Goal: Task Accomplishment & Management: Complete application form

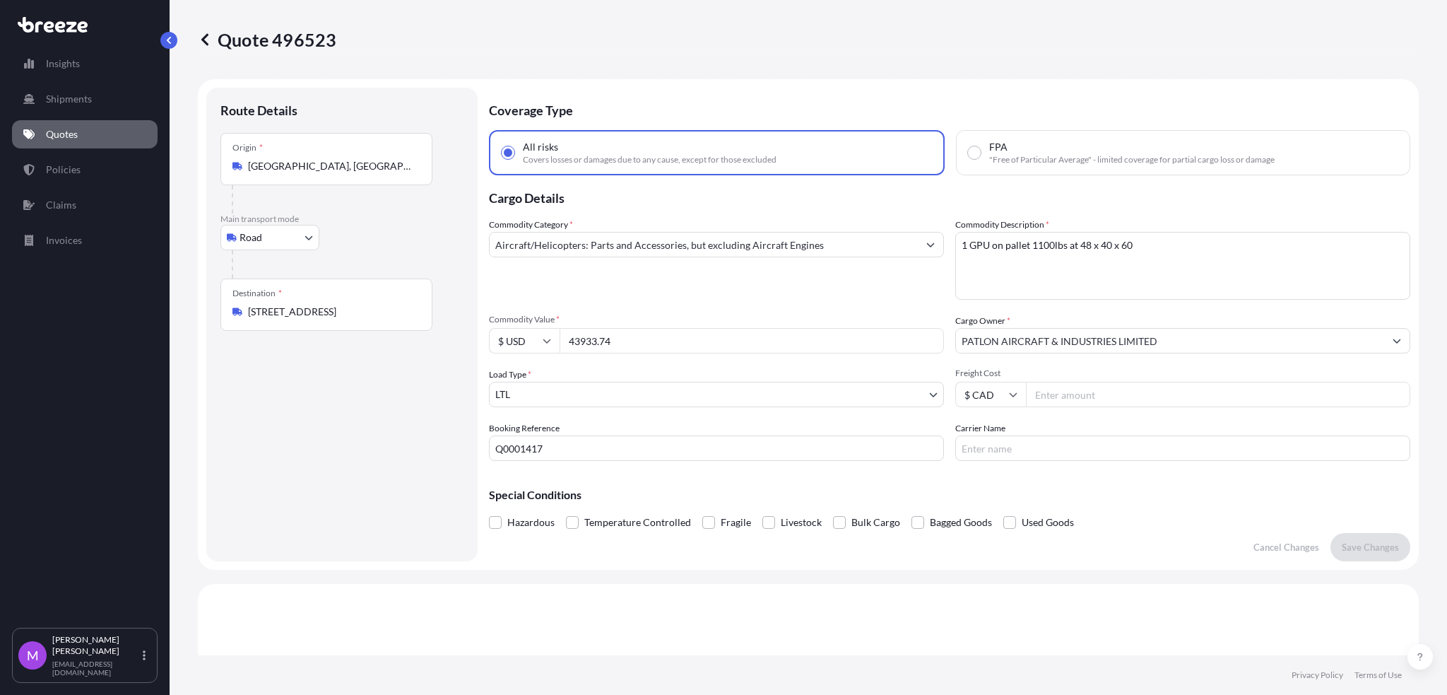
select select "Road"
select select "1"
click at [205, 45] on icon at bounding box center [205, 40] width 14 height 14
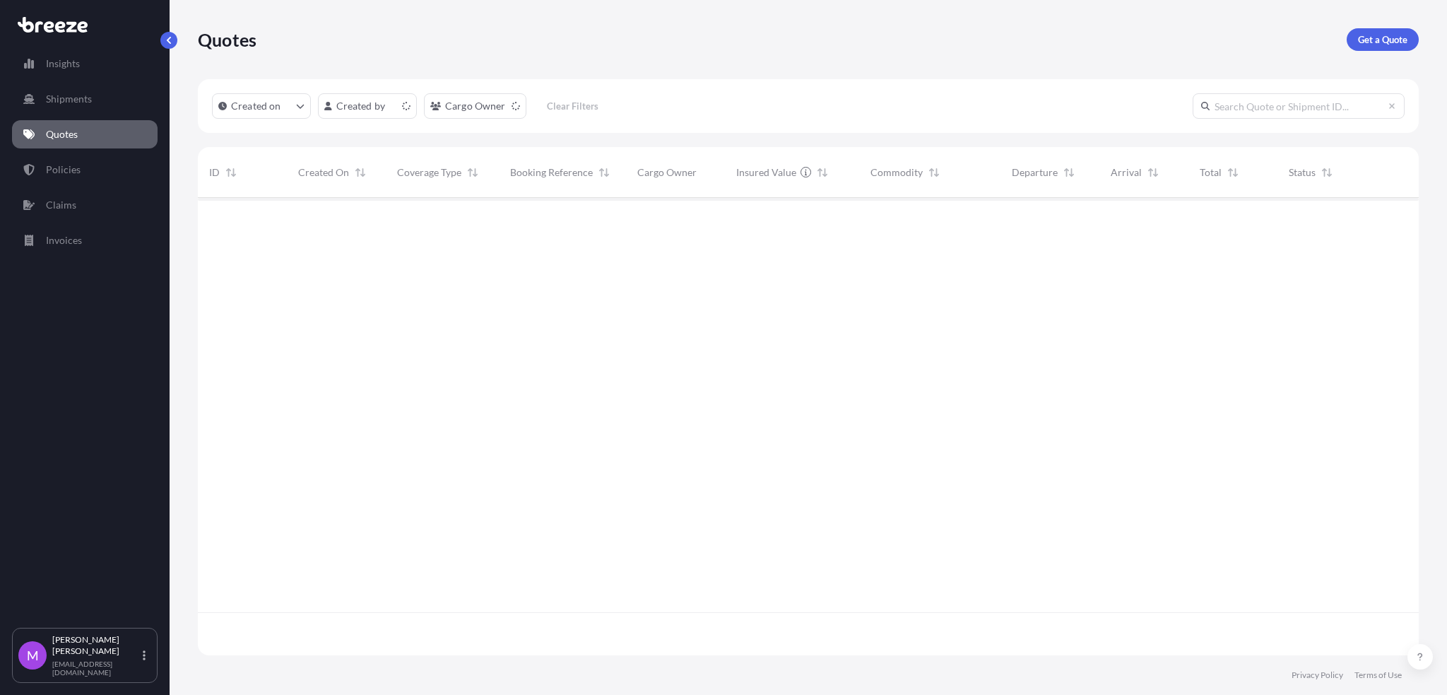
scroll to position [451, 1206]
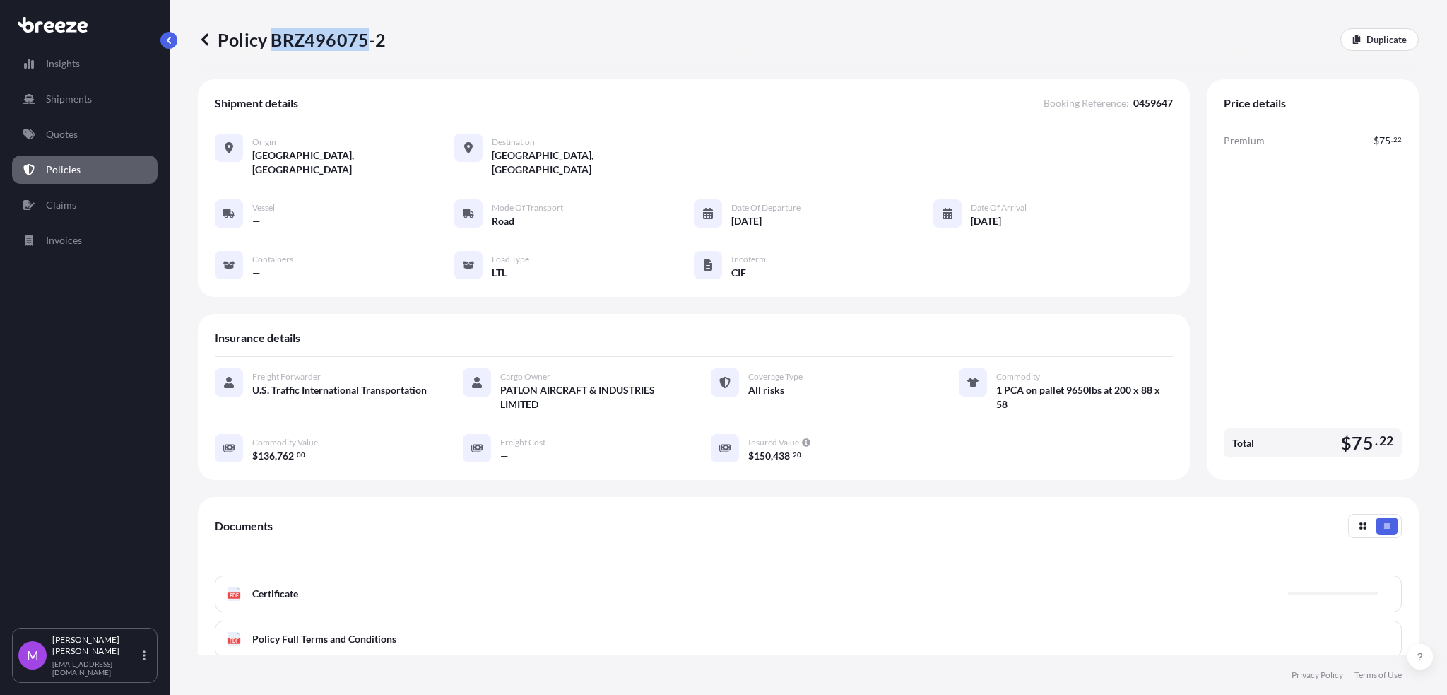
drag, startPoint x: 272, startPoint y: 41, endPoint x: 363, endPoint y: 49, distance: 90.8
click at [363, 49] on p "Policy BRZ496075-2" at bounding box center [292, 39] width 189 height 23
copy p "BRZ496075"
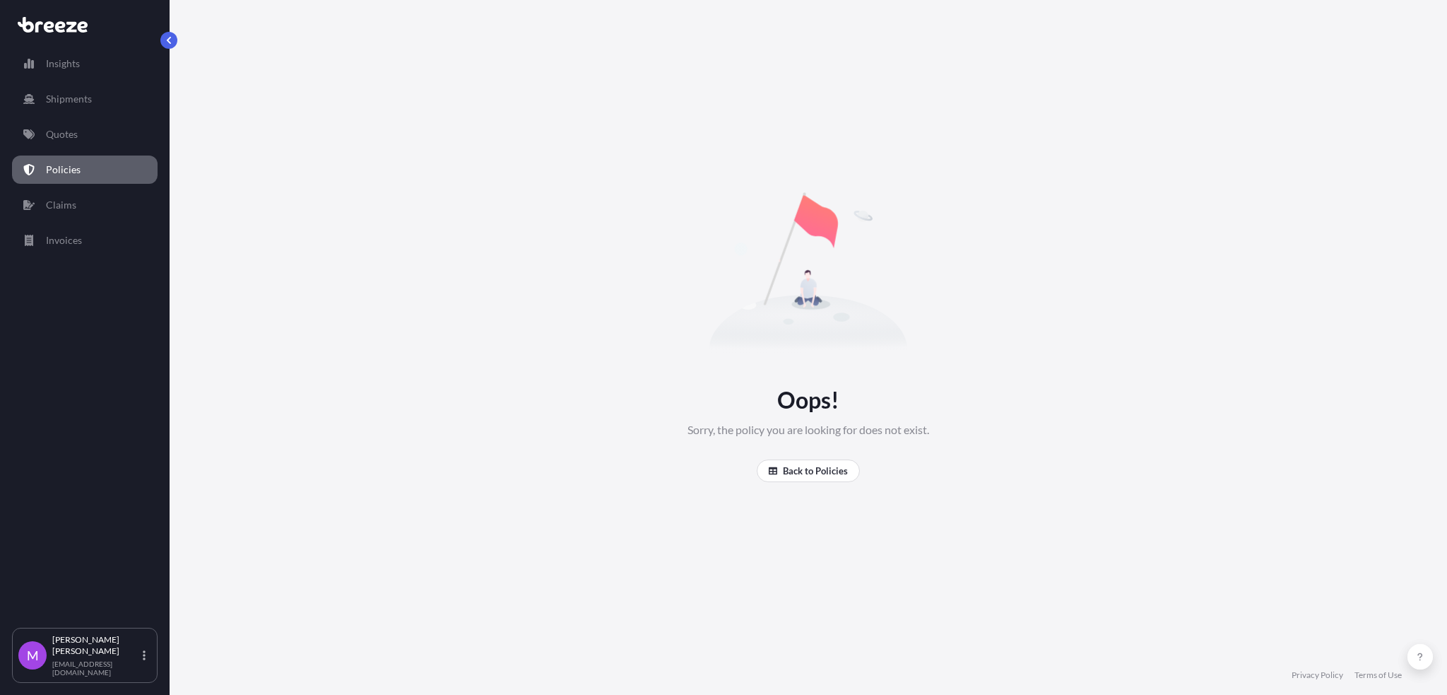
click at [105, 169] on link "Policies" at bounding box center [85, 169] width 146 height 28
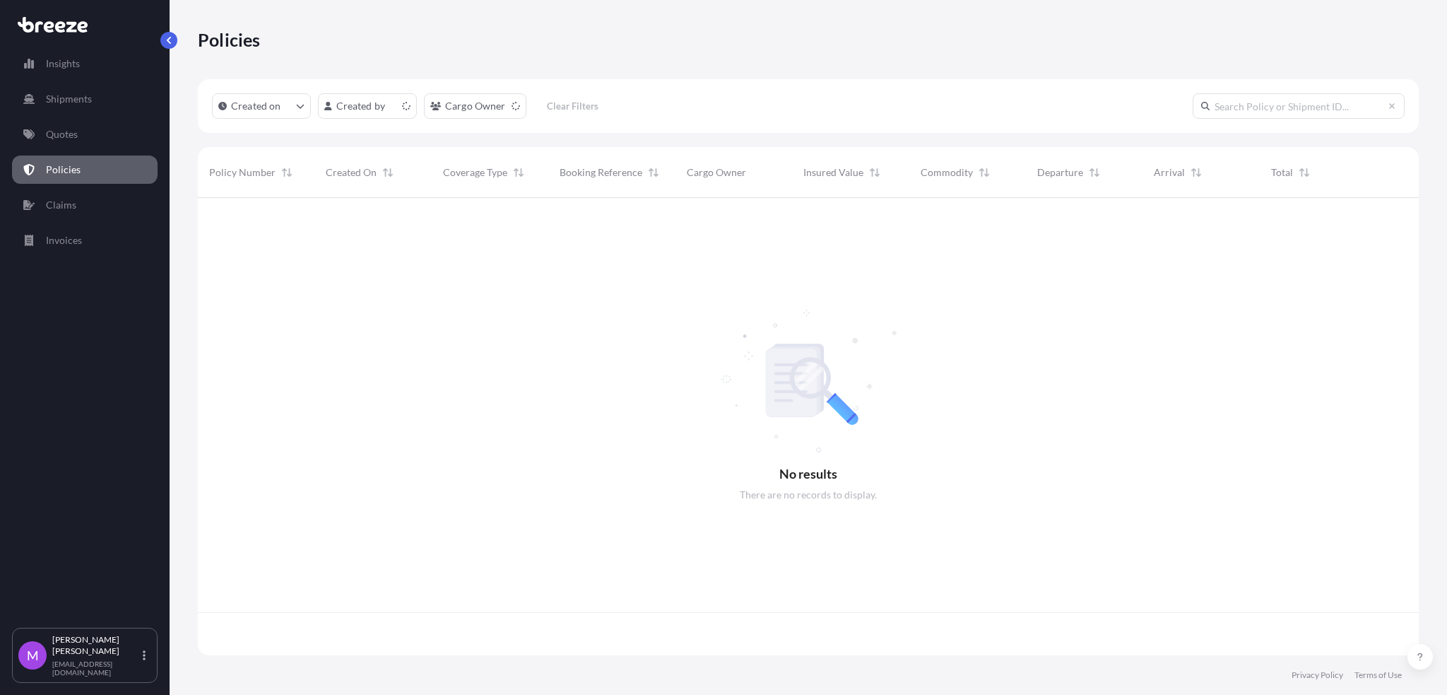
scroll to position [451, 1206]
click at [1240, 105] on input "text" at bounding box center [1299, 105] width 212 height 25
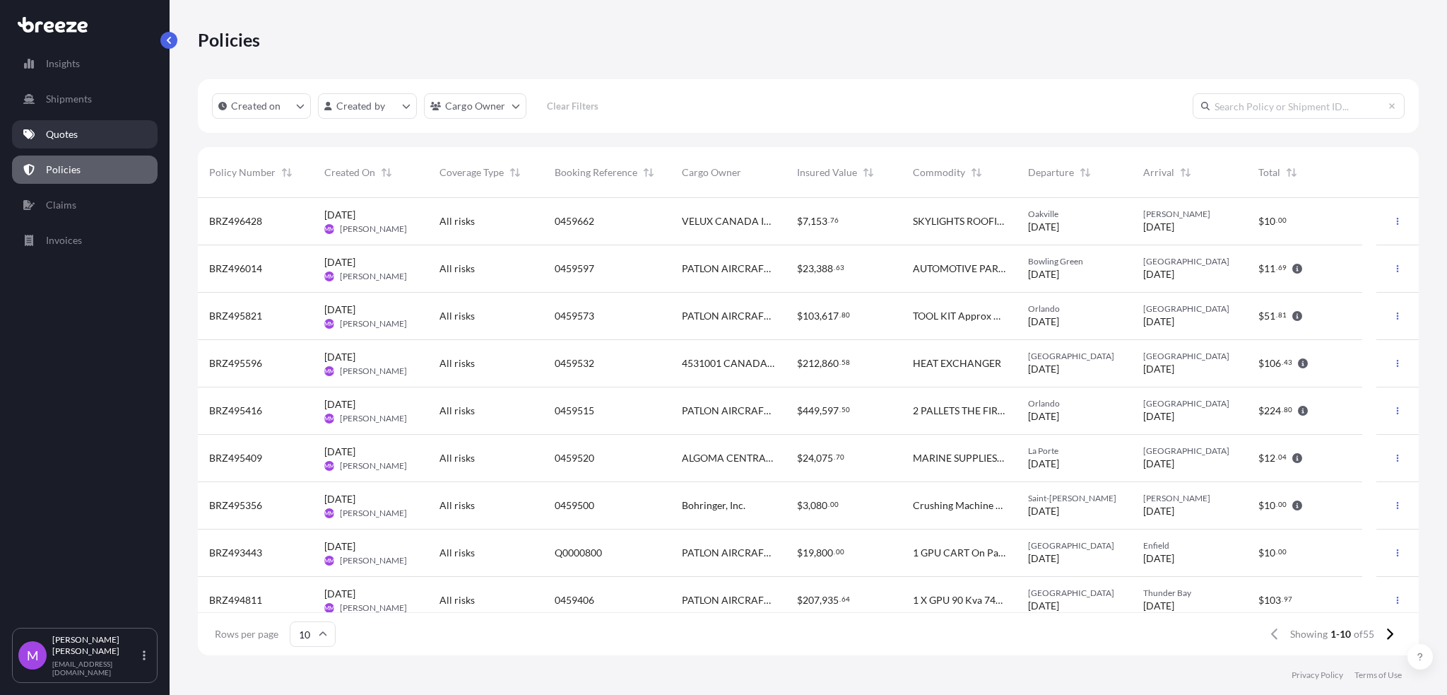
click at [59, 144] on link "Quotes" at bounding box center [85, 134] width 146 height 28
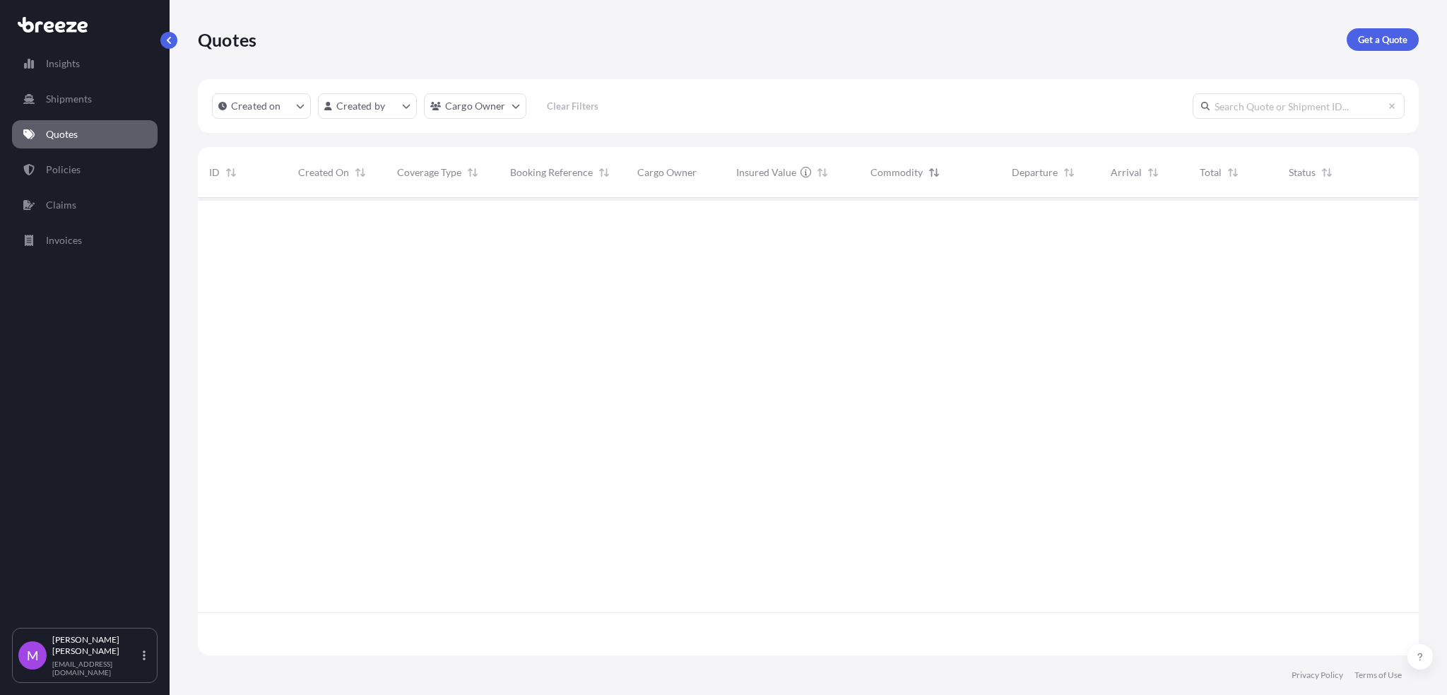
scroll to position [451, 1206]
drag, startPoint x: 1287, startPoint y: 107, endPoint x: 1284, endPoint y: 114, distance: 7.9
click at [1287, 108] on input "text" at bounding box center [1299, 105] width 212 height 25
paste input "BRZ496075"
type input "BRZ496075"
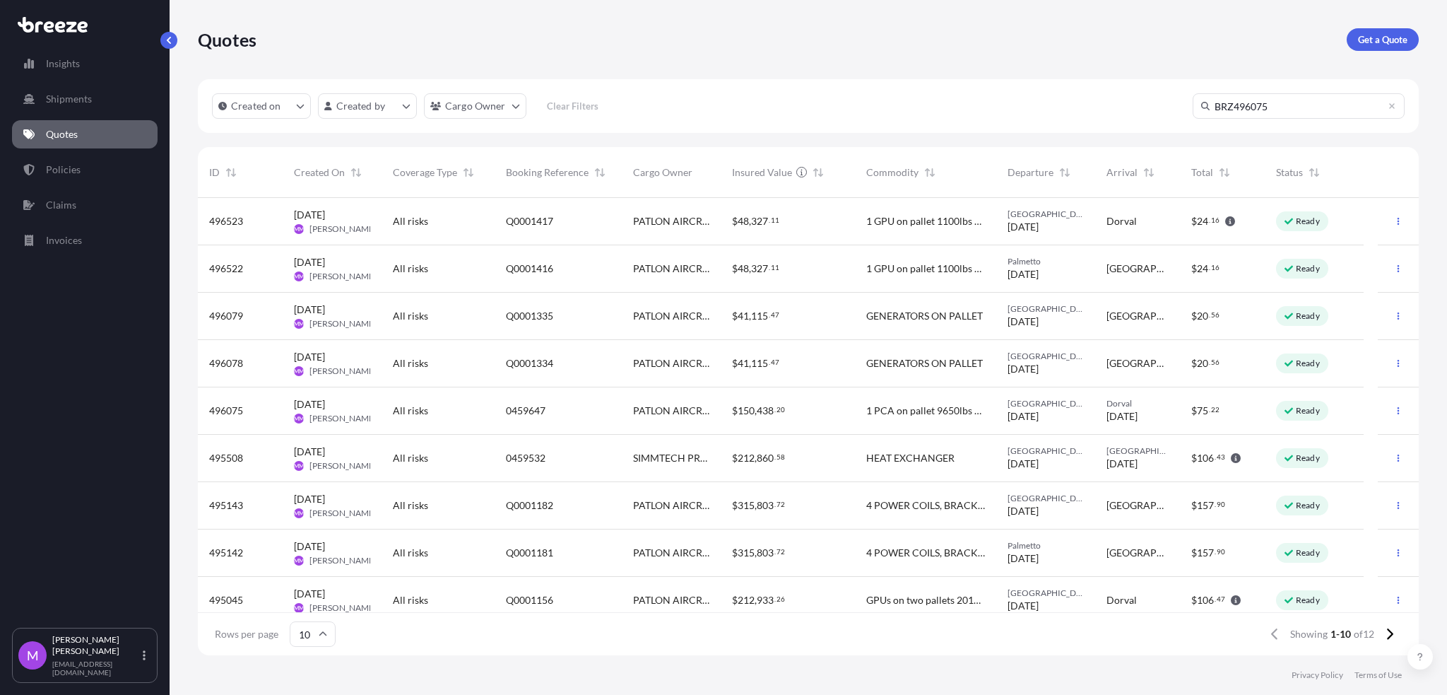
scroll to position [493, 1206]
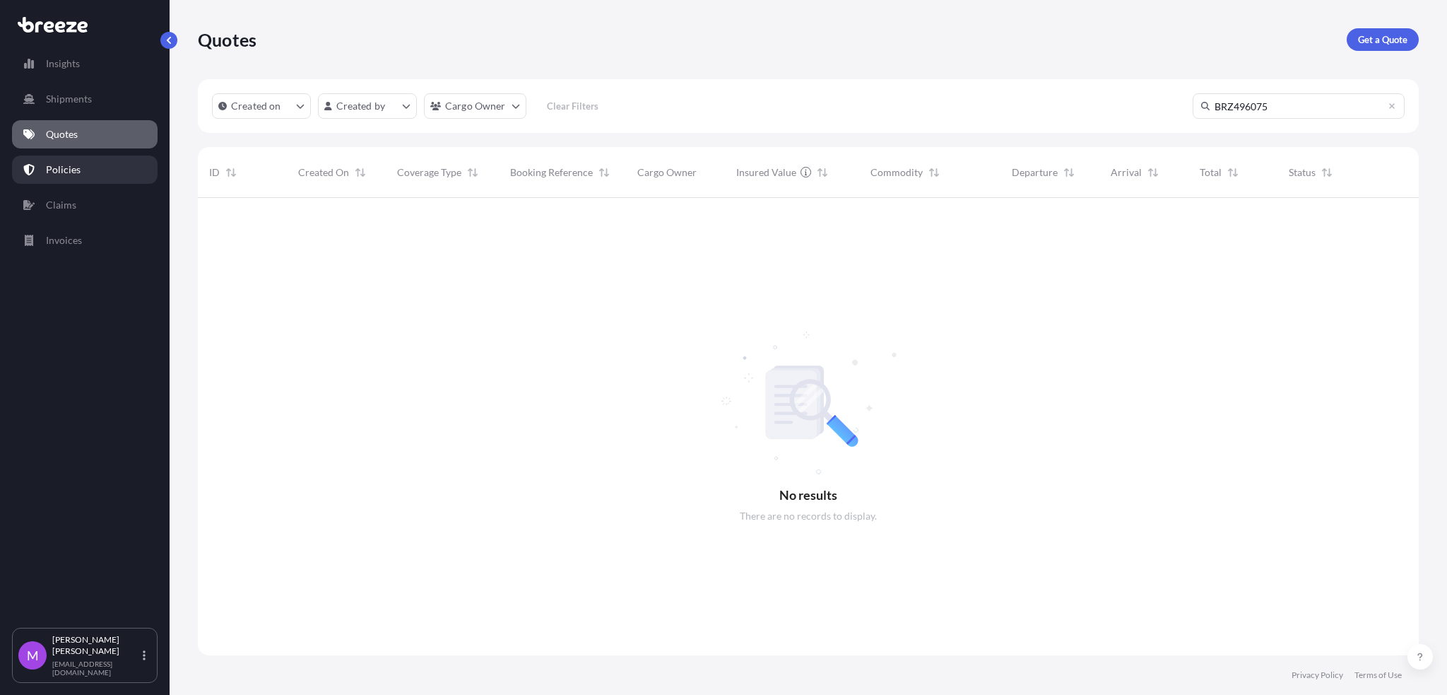
click at [69, 175] on p "Policies" at bounding box center [63, 170] width 35 height 14
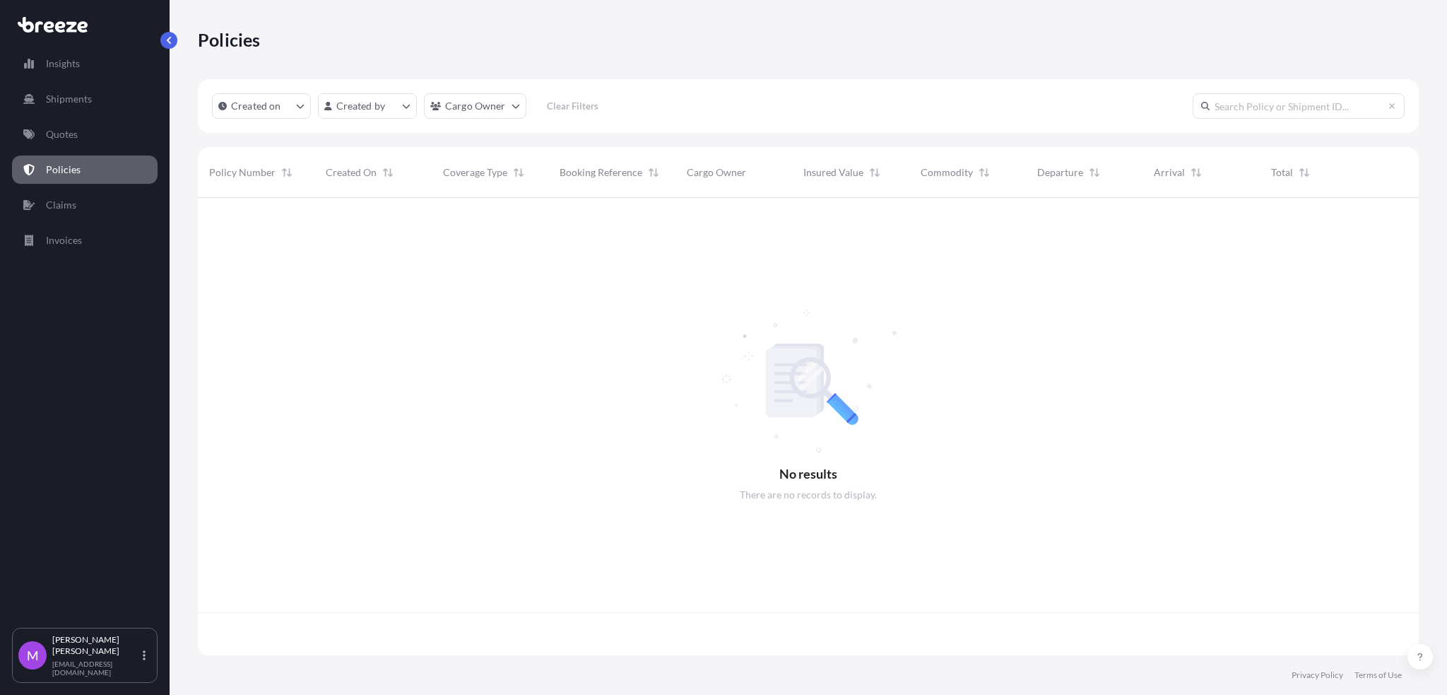
scroll to position [451, 1206]
click at [1249, 104] on input "text" at bounding box center [1299, 105] width 212 height 25
paste input "BRZ496075"
type input "BRZ496075"
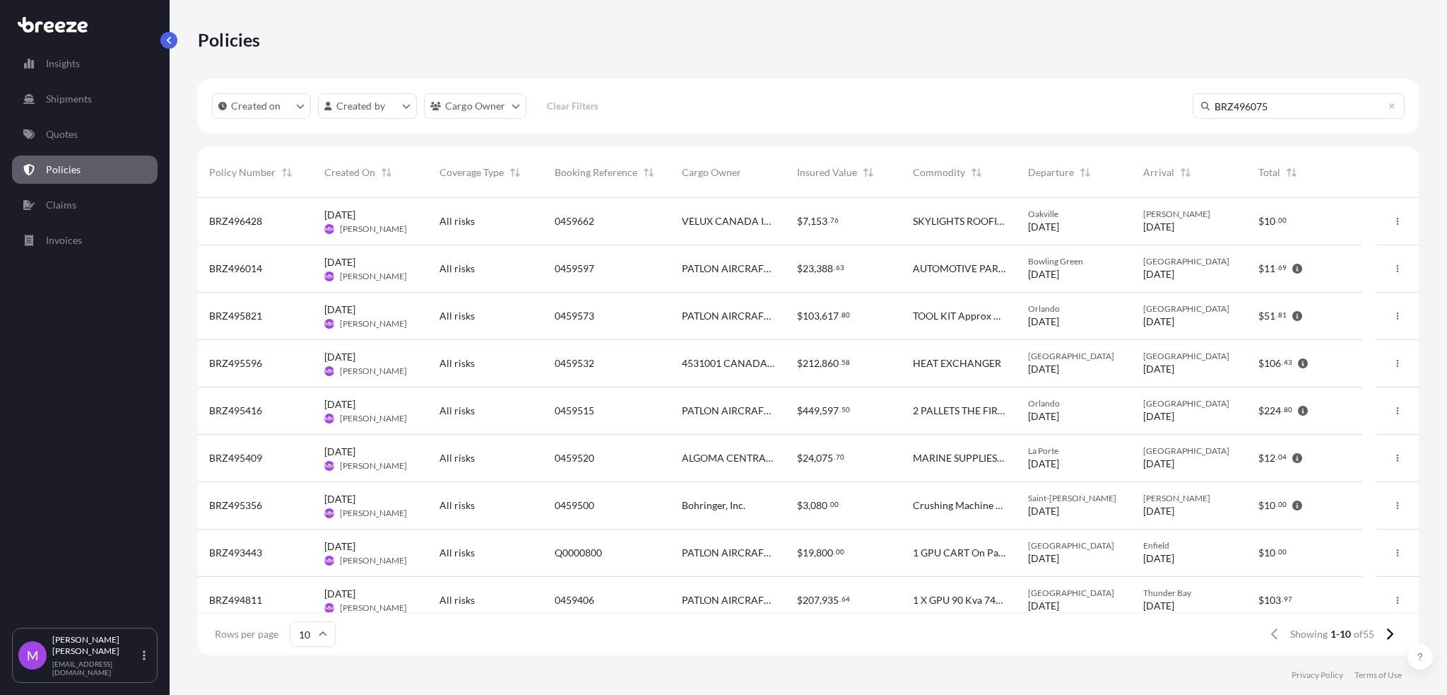
scroll to position [15, 15]
click at [1326, 112] on input "BRZ496075" at bounding box center [1299, 105] width 212 height 25
click at [80, 147] on link "Quotes" at bounding box center [85, 134] width 146 height 28
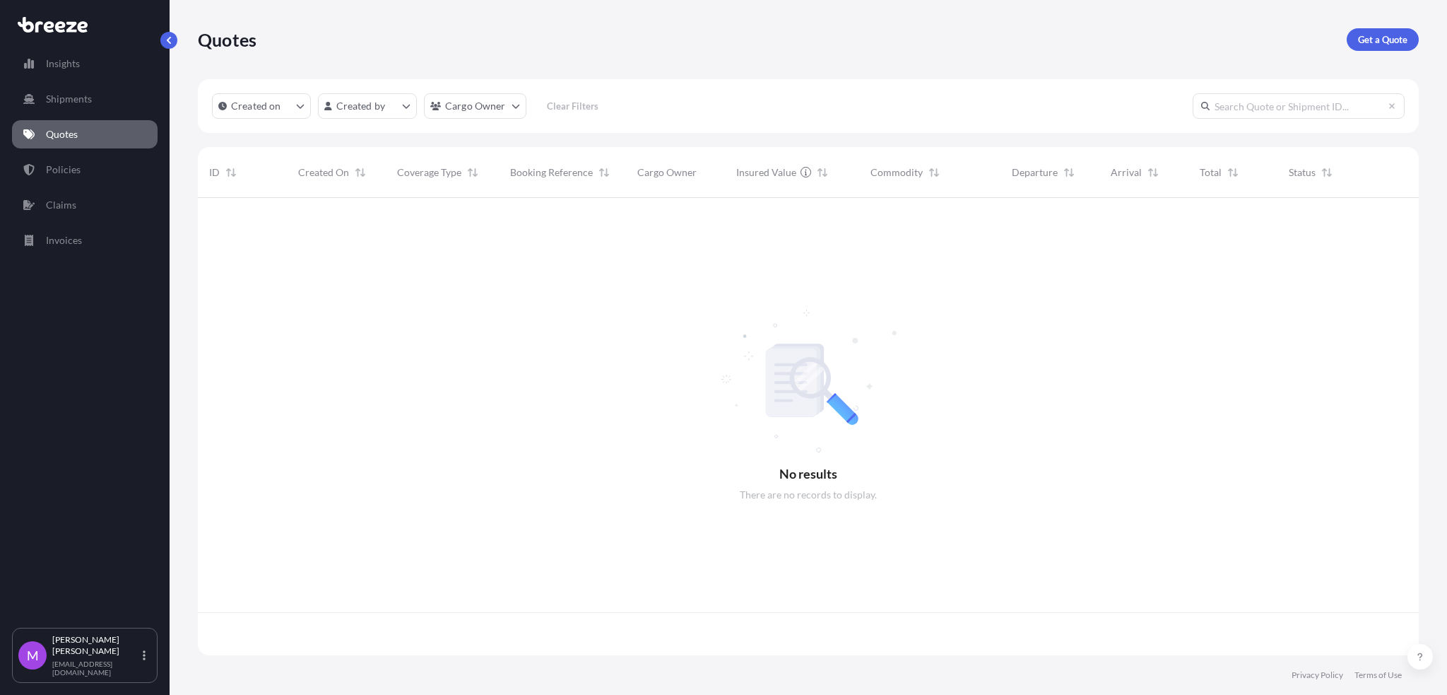
scroll to position [451, 1206]
click at [506, 111] on html "Insights Shipments Quotes Policies Claims Invoices M [PERSON_NAME] [EMAIL_ADDRE…" at bounding box center [723, 347] width 1447 height 695
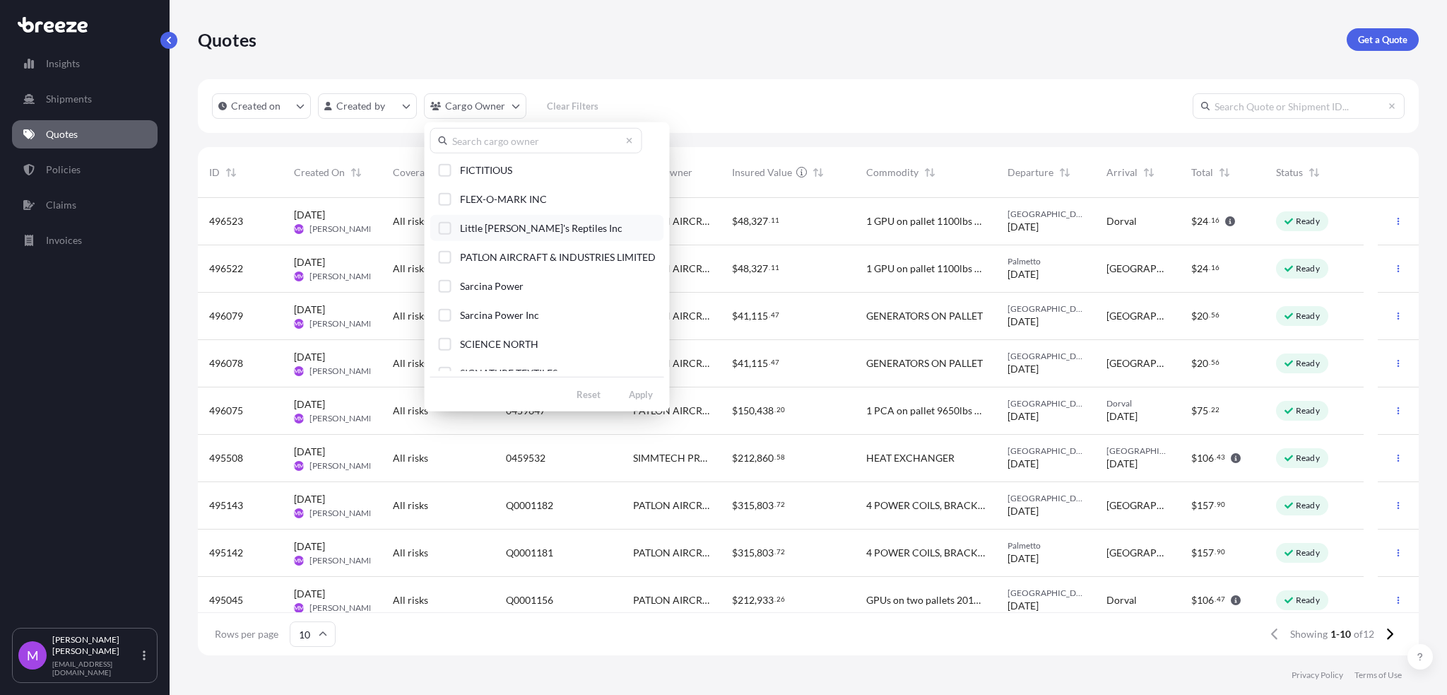
scroll to position [148, 0]
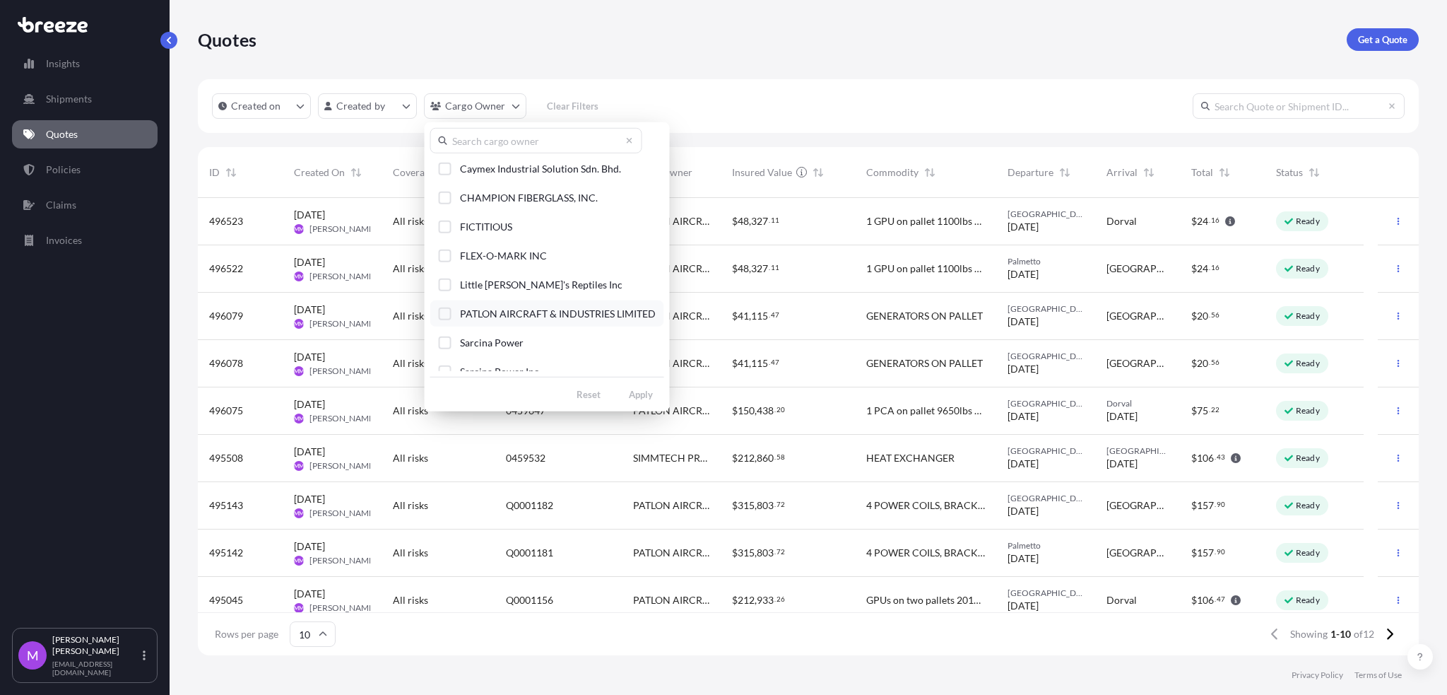
click at [447, 317] on div "Select Option" at bounding box center [445, 313] width 13 height 13
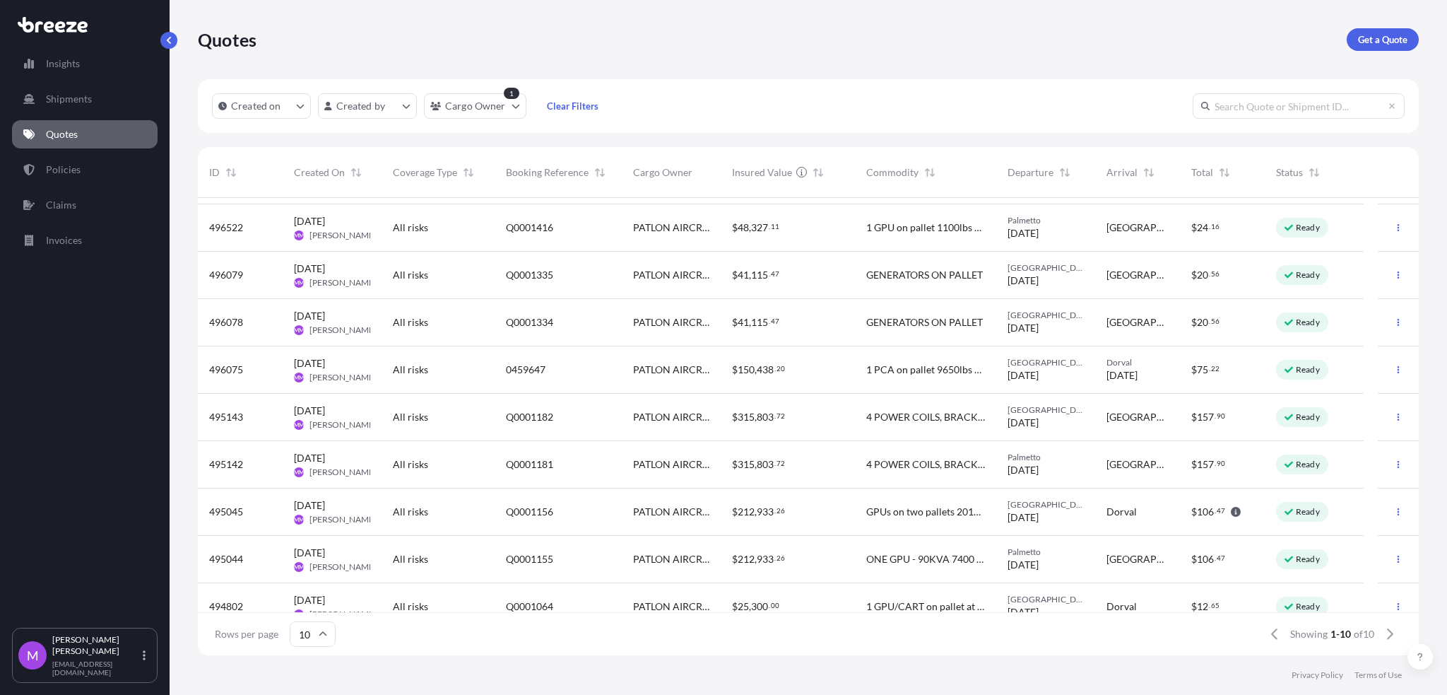
scroll to position [59, 0]
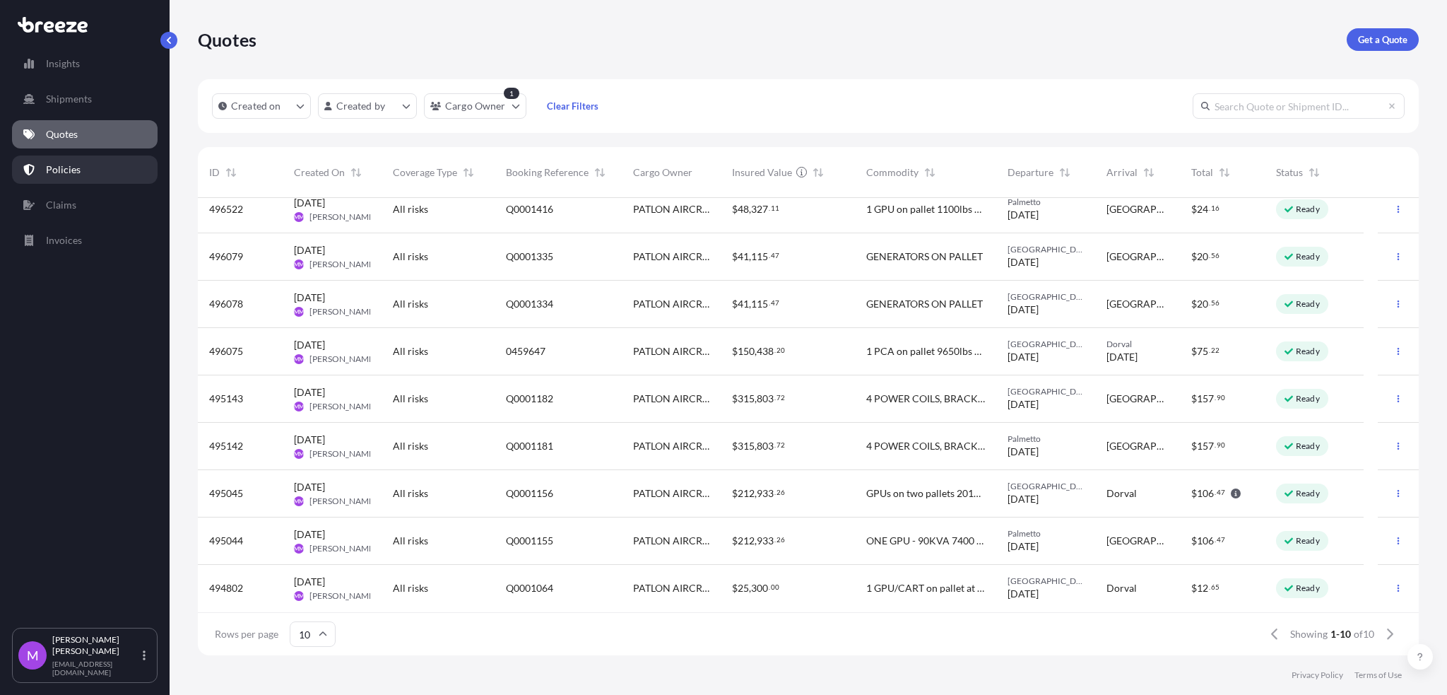
click at [81, 180] on link "Policies" at bounding box center [85, 169] width 146 height 28
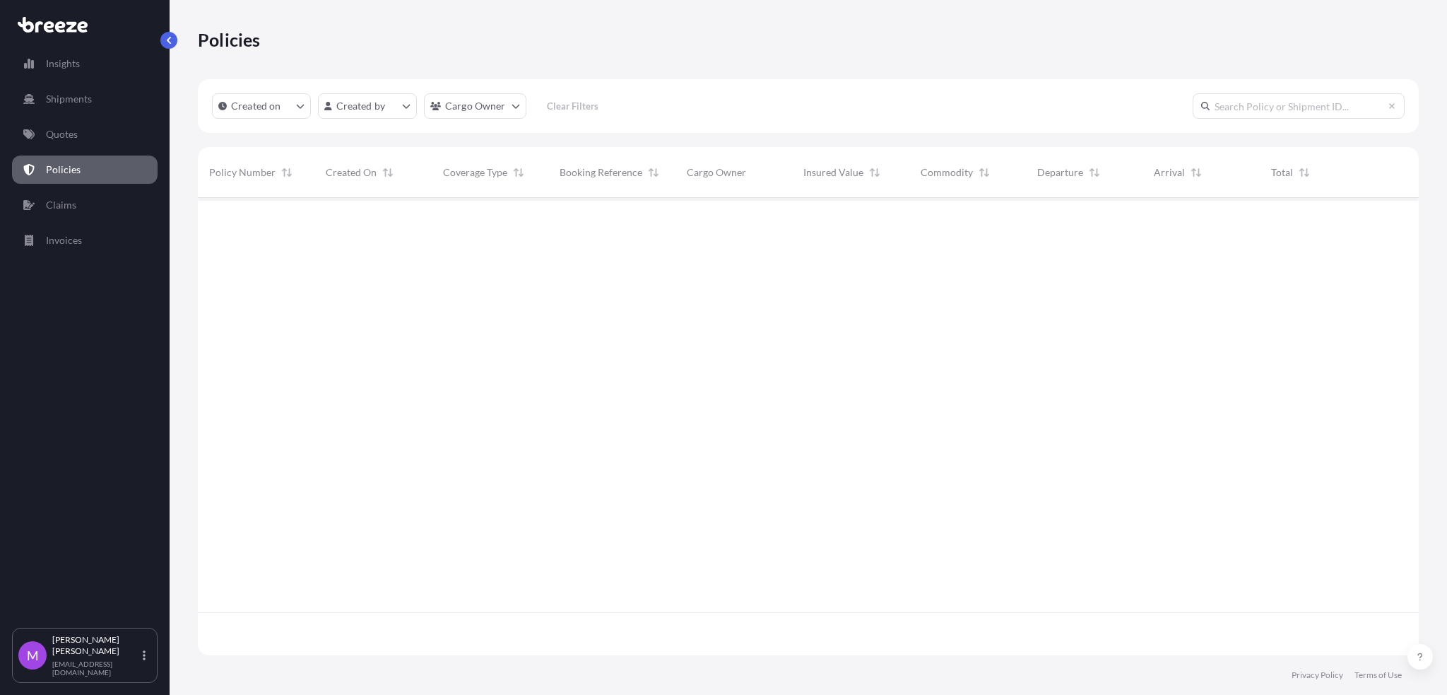
scroll to position [451, 1206]
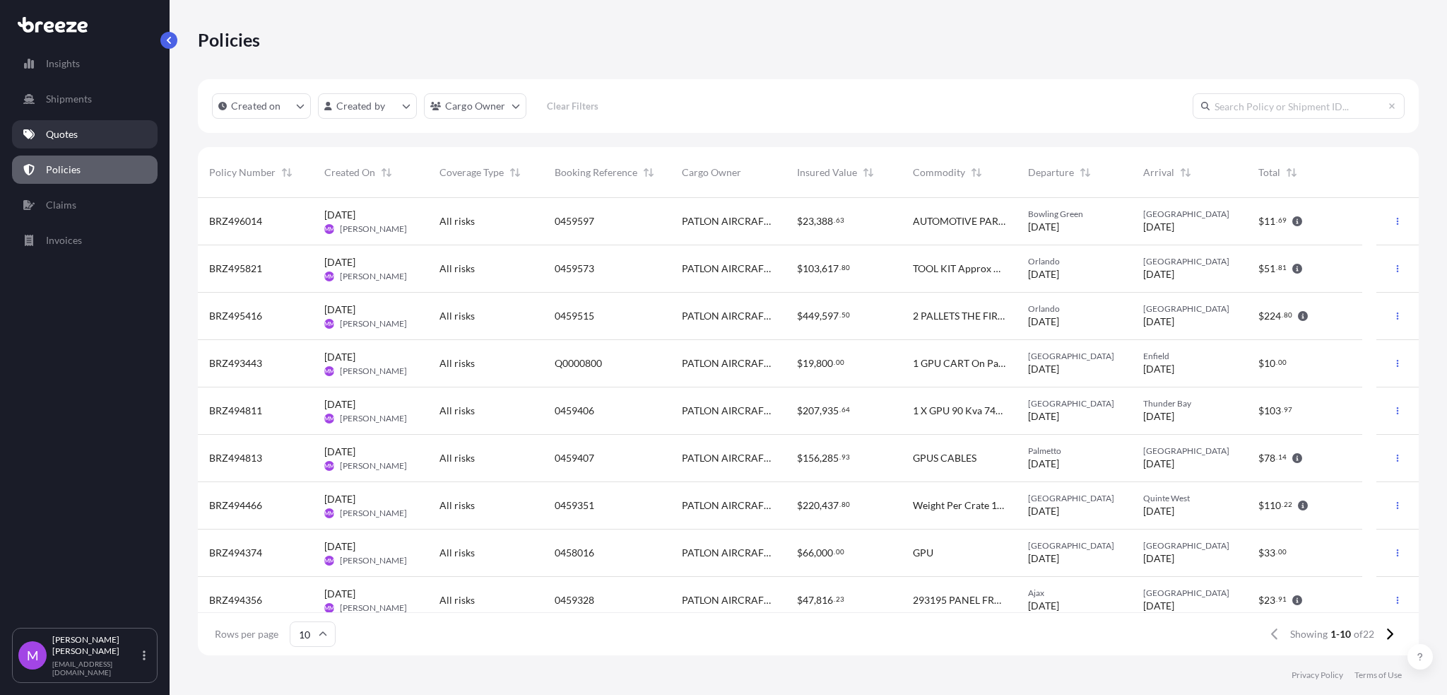
click at [87, 146] on link "Quotes" at bounding box center [85, 134] width 146 height 28
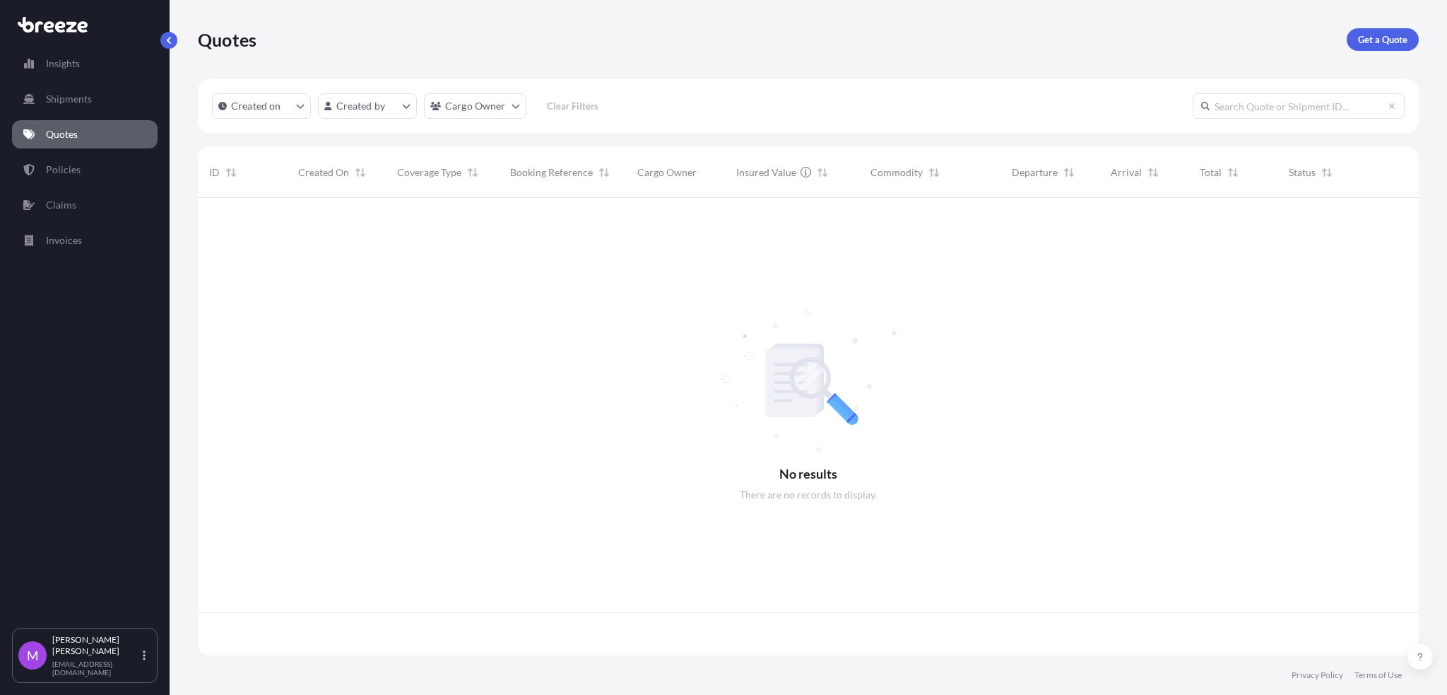
scroll to position [451, 1206]
click at [99, 100] on link "Shipments" at bounding box center [85, 99] width 146 height 28
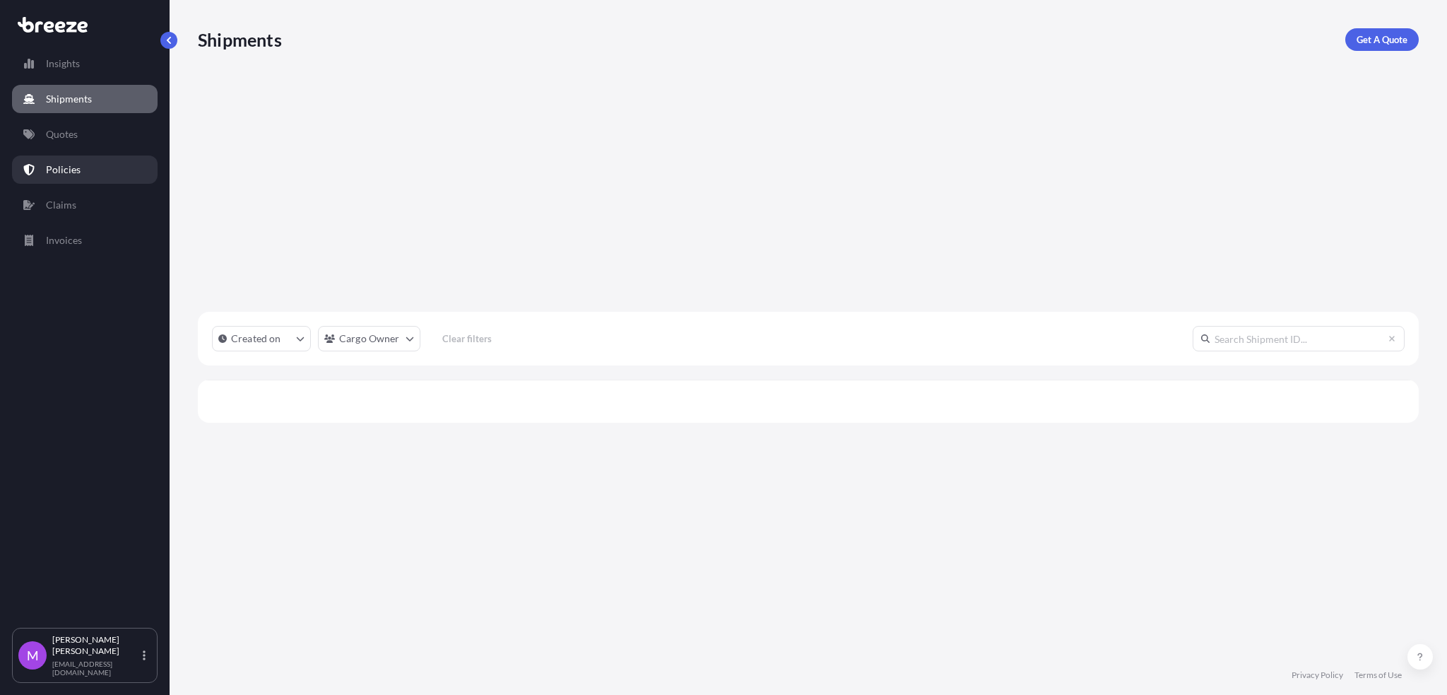
scroll to position [493, 1206]
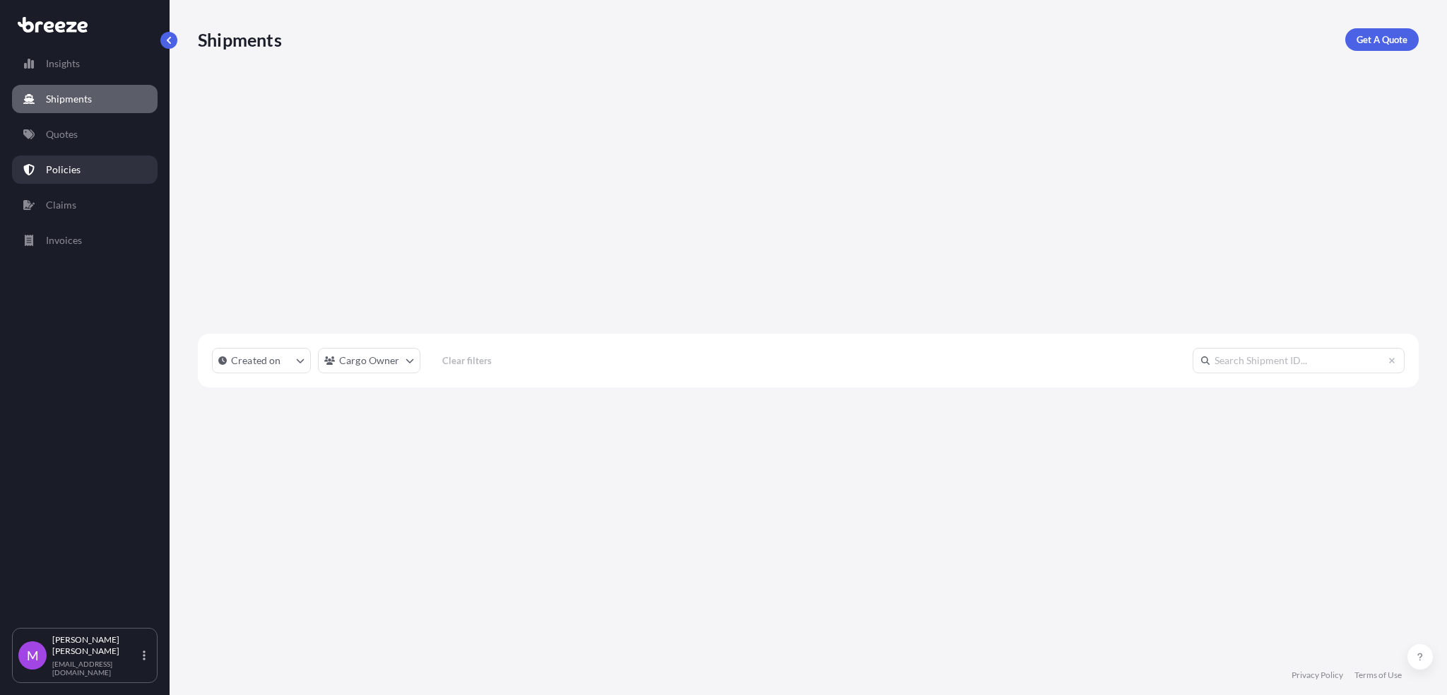
click at [98, 137] on link "Quotes" at bounding box center [85, 134] width 146 height 28
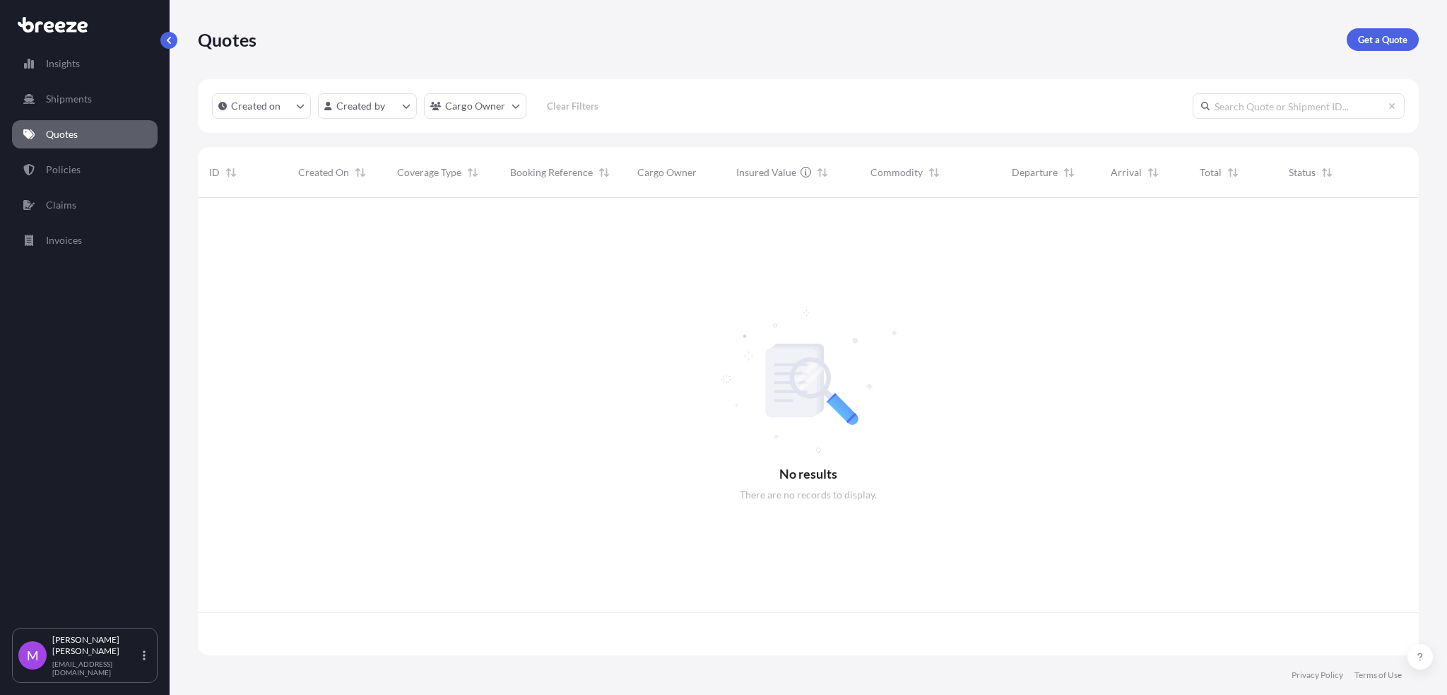
scroll to position [451, 1206]
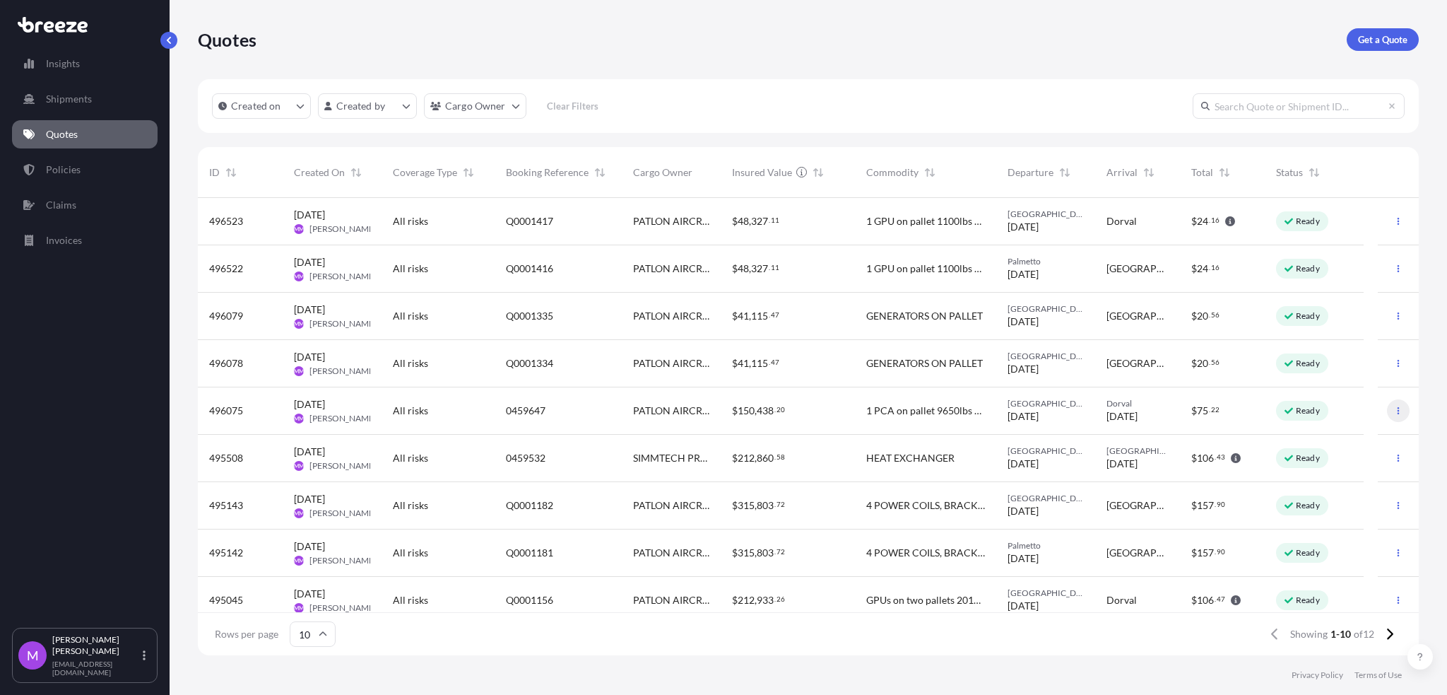
click at [1387, 416] on button "button" at bounding box center [1398, 410] width 23 height 23
click at [1309, 413] on p "Edit quote" at bounding box center [1315, 413] width 45 height 14
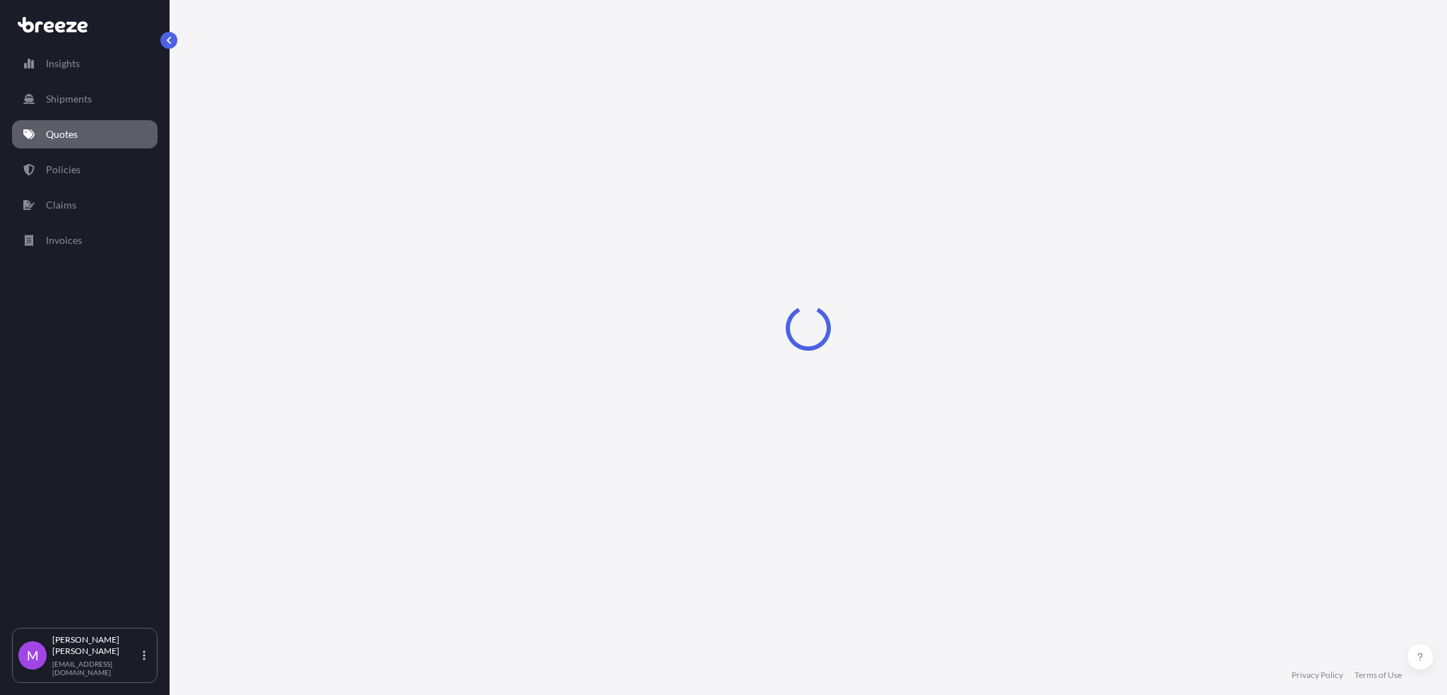
select select "Road"
select select "1"
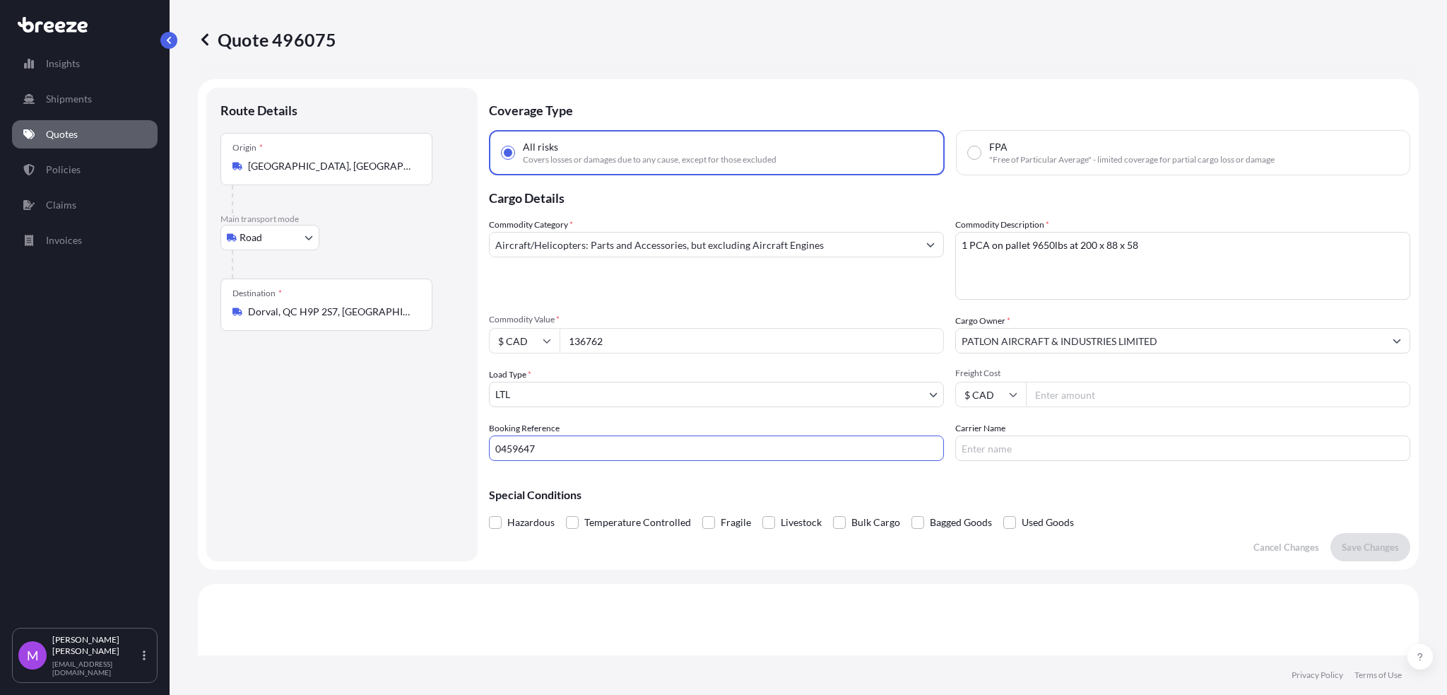
click at [516, 454] on input "0459647" at bounding box center [716, 447] width 455 height 25
drag, startPoint x: 516, startPoint y: 454, endPoint x: 837, endPoint y: 439, distance: 321.9
click at [837, 439] on input "0459647" at bounding box center [716, 447] width 455 height 25
drag, startPoint x: 567, startPoint y: 445, endPoint x: 467, endPoint y: 442, distance: 100.4
click at [467, 442] on form "Route Details Place of loading Road Road Rail Origin * [GEOGRAPHIC_DATA], [GEOG…" at bounding box center [808, 324] width 1221 height 490
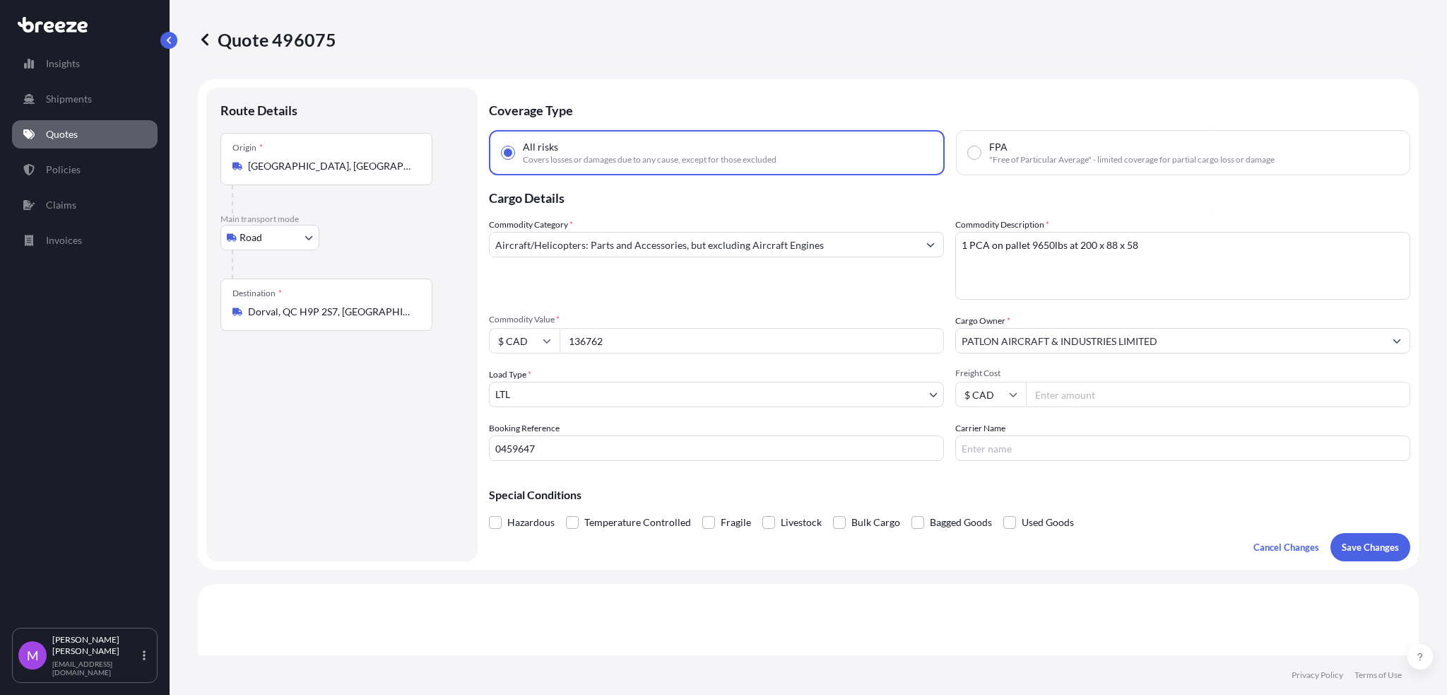
click at [1083, 269] on textarea "1 PCA on pallet 9650lbs at 200 x 88 x 58" at bounding box center [1182, 266] width 455 height 68
drag, startPoint x: 1230, startPoint y: 249, endPoint x: 1185, endPoint y: 271, distance: 49.6
click at [869, 235] on div "Commodity Category * Aircraft/Helicopters: Parts and Accessories, but excluding…" at bounding box center [949, 339] width 921 height 243
paste textarea "- $115,000.00cad 1 air coil on pallet 2200lbs at 48 x 42.5 x 76 - $21,762cad"
drag, startPoint x: 1132, startPoint y: 242, endPoint x: 1254, endPoint y: 244, distance: 121.6
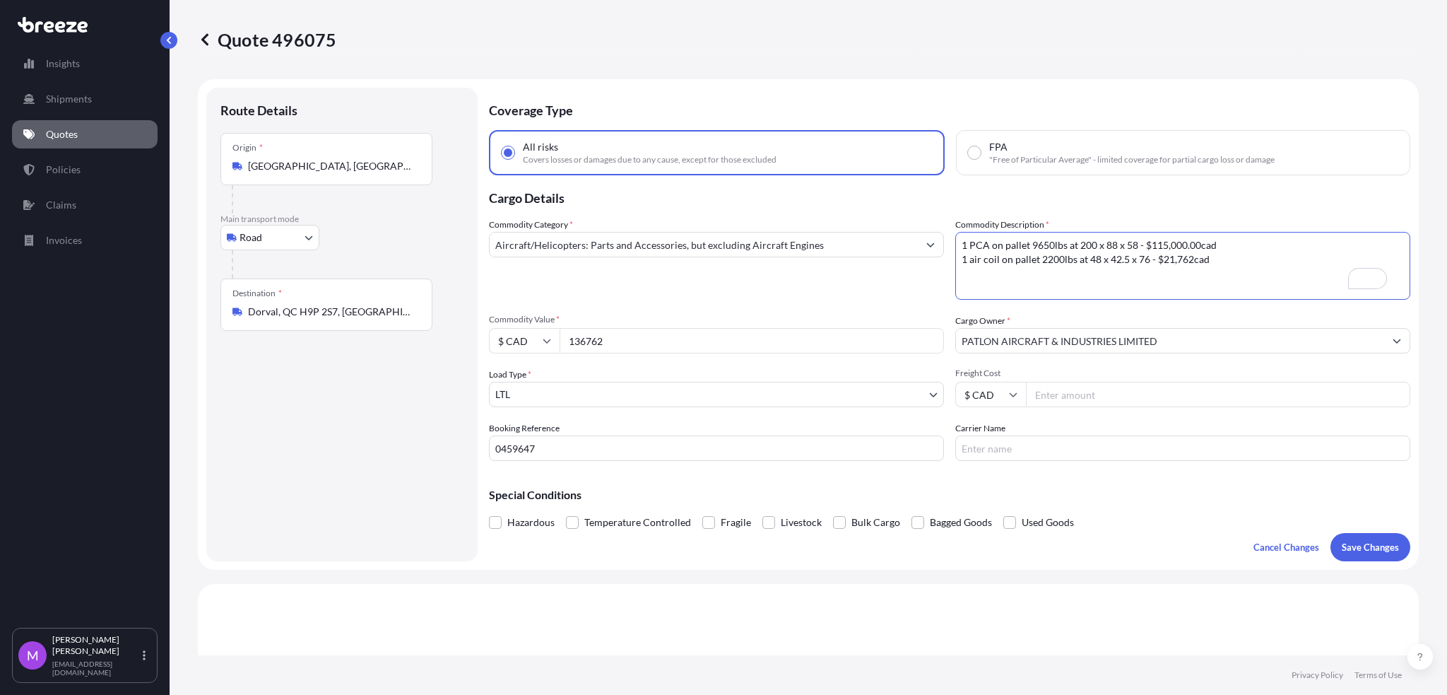
click at [1254, 244] on textarea "1 PCA on pallet 9650lbs at 200 x 88 x 58" at bounding box center [1182, 266] width 455 height 68
drag, startPoint x: 1229, startPoint y: 252, endPoint x: 1295, endPoint y: 249, distance: 65.8
click at [1295, 249] on textarea "1 PCA on pallet 9650lbs at 200 x 88 x 58" at bounding box center [1182, 266] width 455 height 68
click at [1176, 269] on textarea "1 PCA on pallet 9650lbs at 200 x 88 x 58" at bounding box center [1182, 266] width 455 height 68
drag, startPoint x: 1150, startPoint y: 261, endPoint x: 1278, endPoint y: 264, distance: 128.6
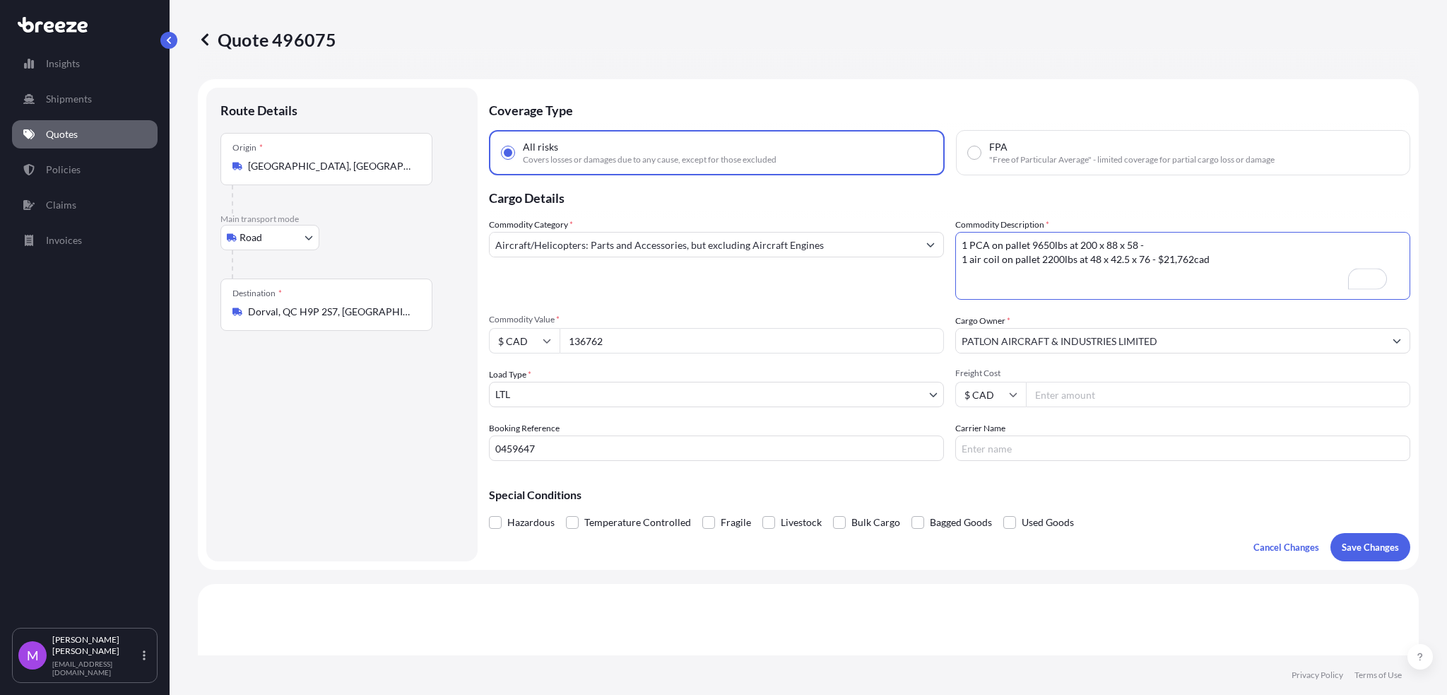
click at [1278, 264] on textarea "1 PCA on pallet 9650lbs at 200 x 88 x 58" at bounding box center [1182, 266] width 455 height 68
click at [1156, 249] on textarea "1 PCA on pallet 9650lbs at 200 x 88 x 58" at bounding box center [1182, 266] width 455 height 68
type textarea "1 PCA on pallet 9650lbs at 200 x 88 x 58 1 air coil on pallet 2200lbs at 48 x 4…"
drag, startPoint x: 1034, startPoint y: 283, endPoint x: 1085, endPoint y: 271, distance: 53.0
click at [1037, 281] on textarea "1 PCA on pallet 9650lbs at 200 x 88 x 58" at bounding box center [1182, 266] width 455 height 68
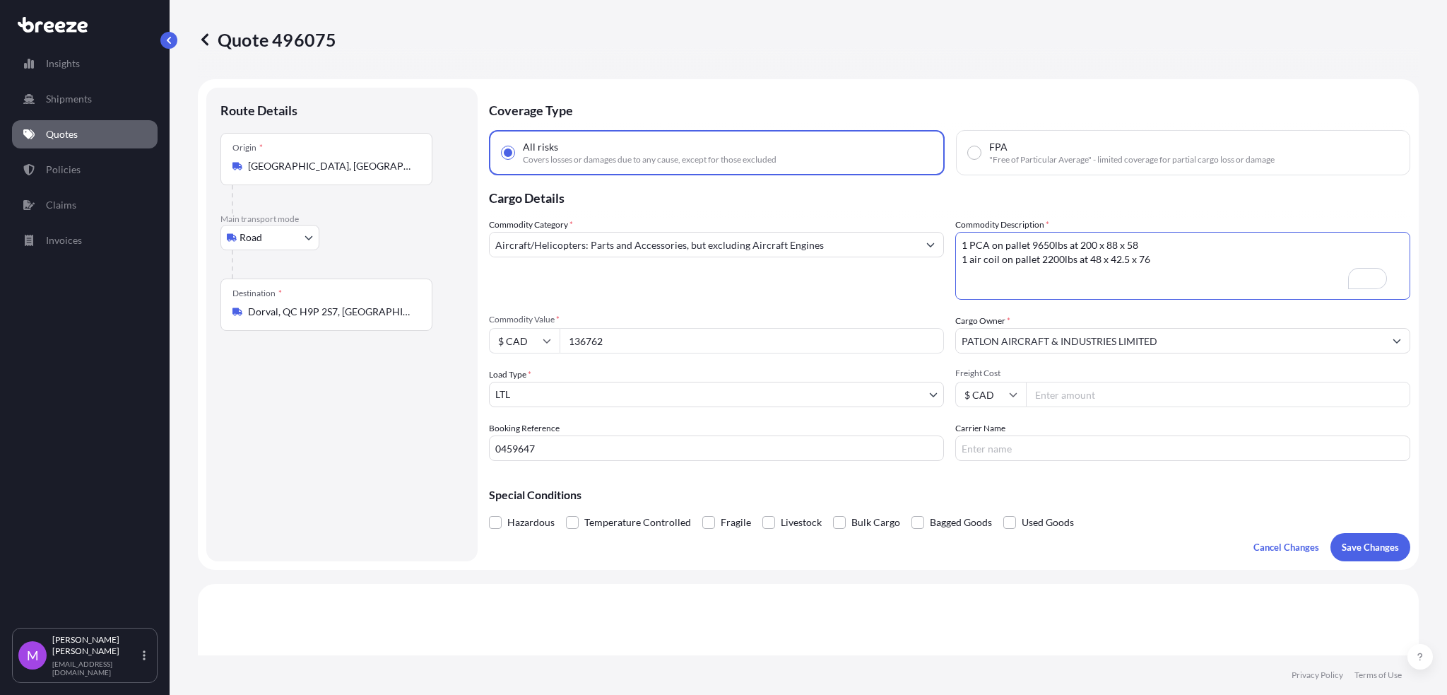
click at [1181, 263] on textarea "1 PCA on pallet 9650lbs at 200 x 88 x 58" at bounding box center [1182, 266] width 455 height 68
drag, startPoint x: 592, startPoint y: 337, endPoint x: 491, endPoint y: 341, distance: 101.1
click at [491, 341] on div "$ CAD 136762" at bounding box center [716, 340] width 455 height 25
paste input "50438.20"
type input "150438.20"
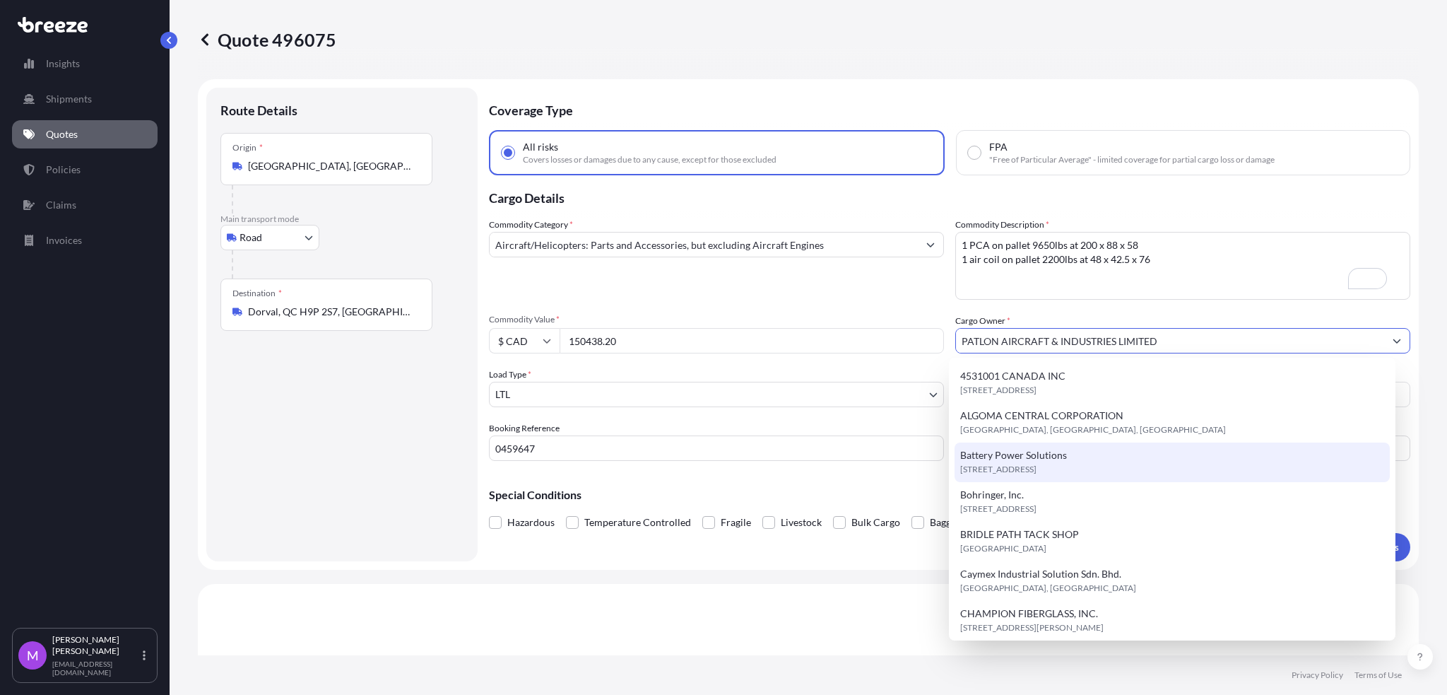
click at [740, 314] on span "Commodity Value *" at bounding box center [716, 319] width 455 height 11
click at [740, 328] on input "150438.20" at bounding box center [752, 340] width 384 height 25
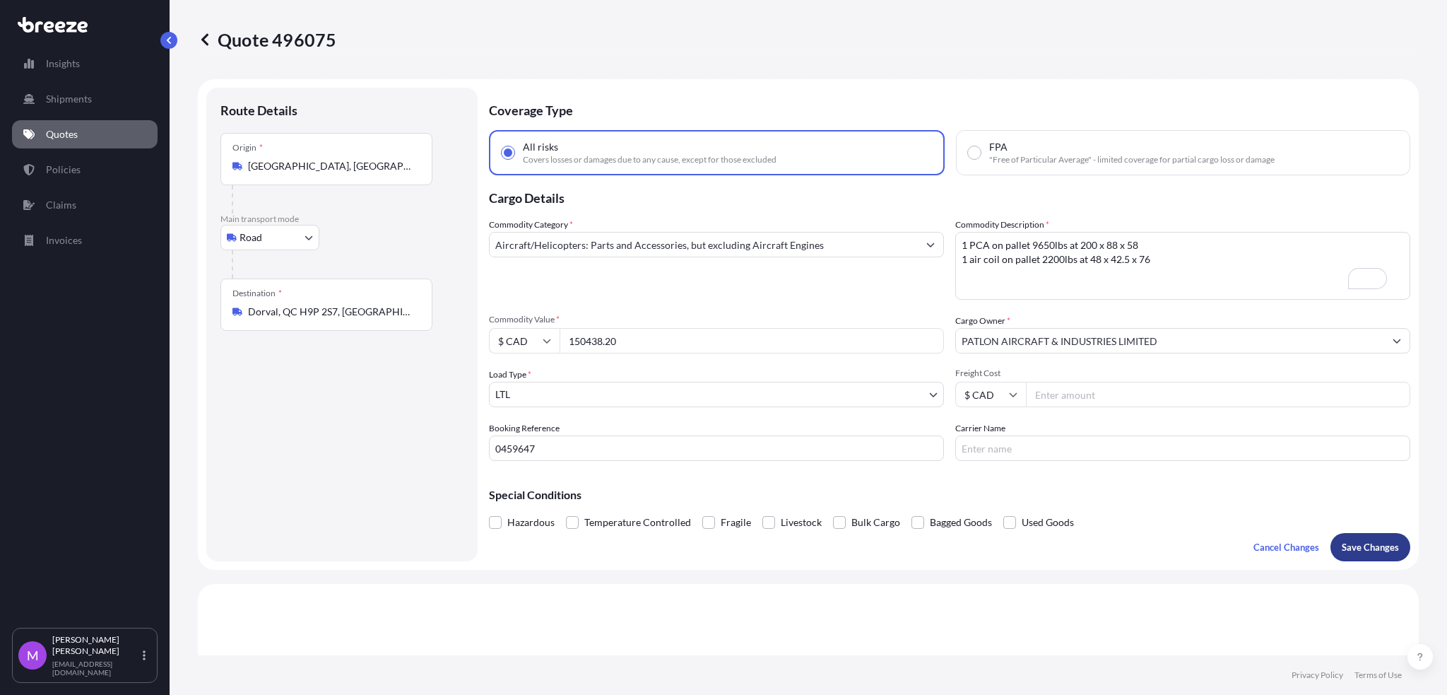
click at [1343, 546] on p "Save Changes" at bounding box center [1370, 547] width 57 height 14
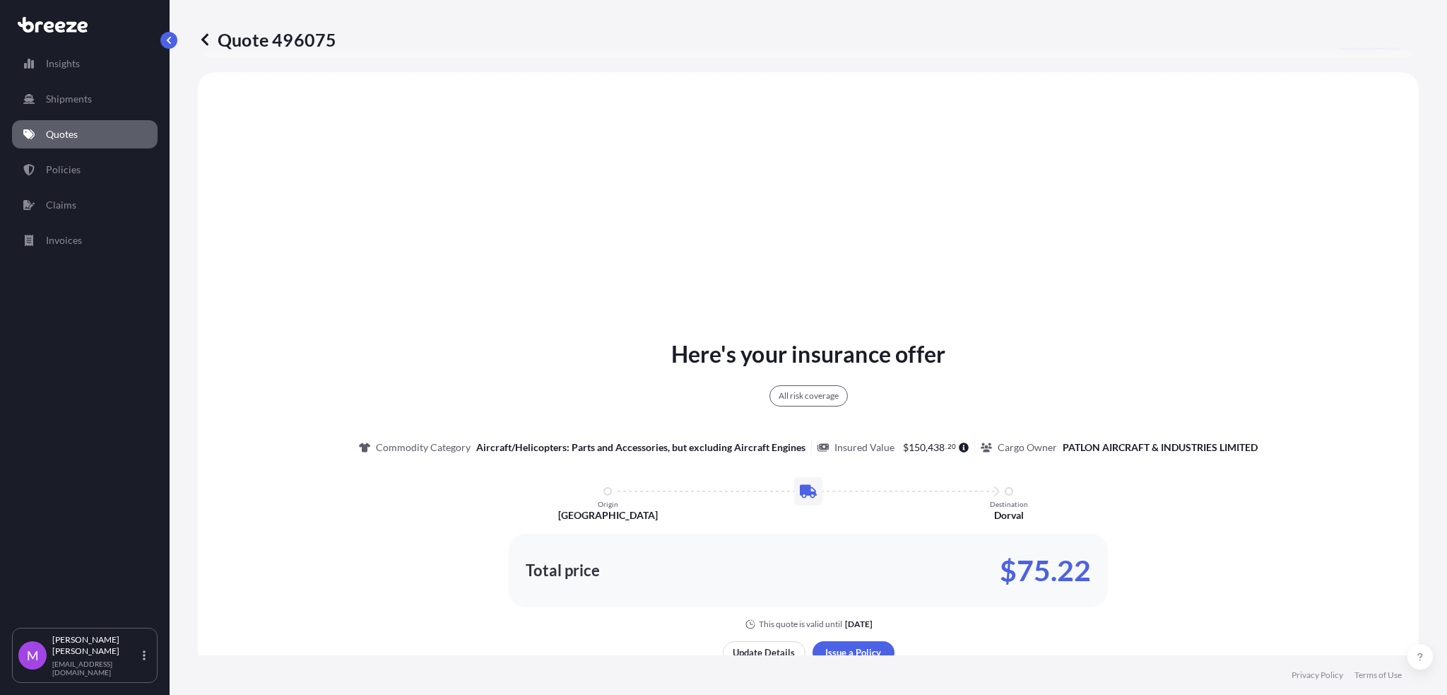
select select "Road"
select select "1"
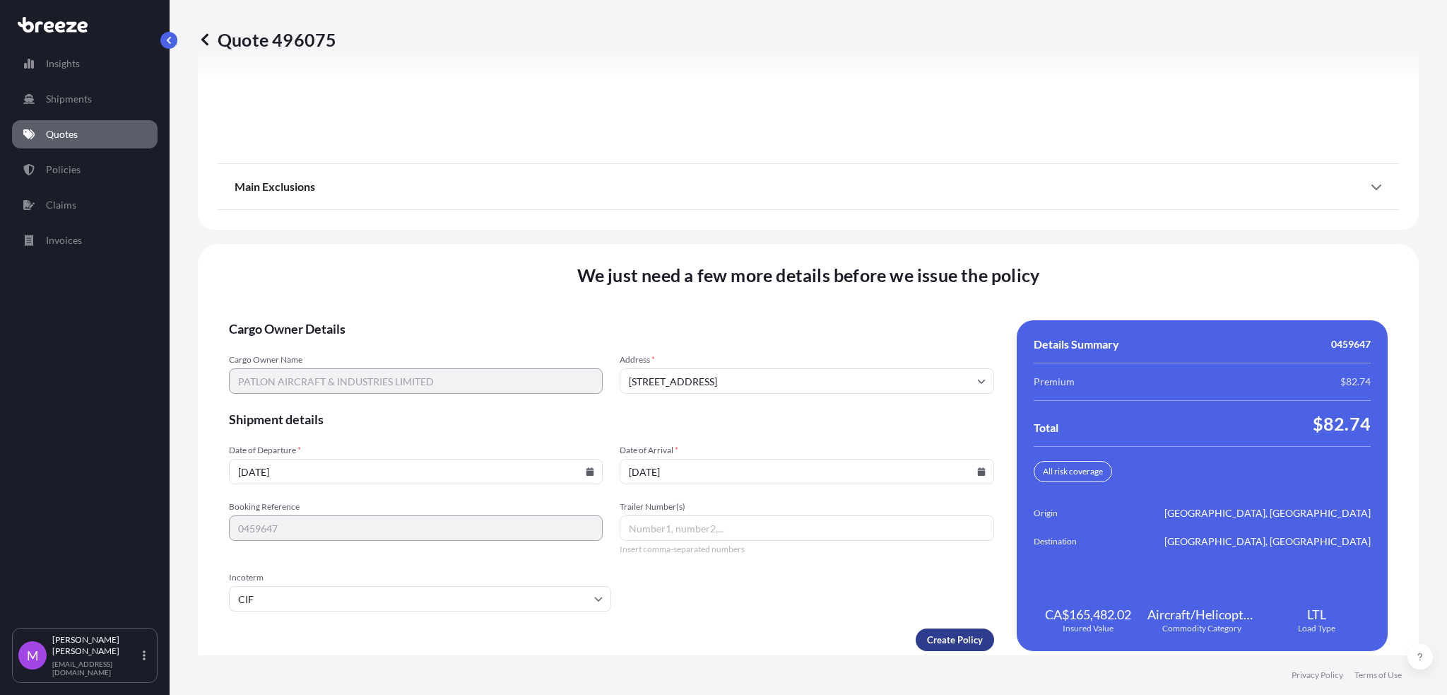
scroll to position [1755, 0]
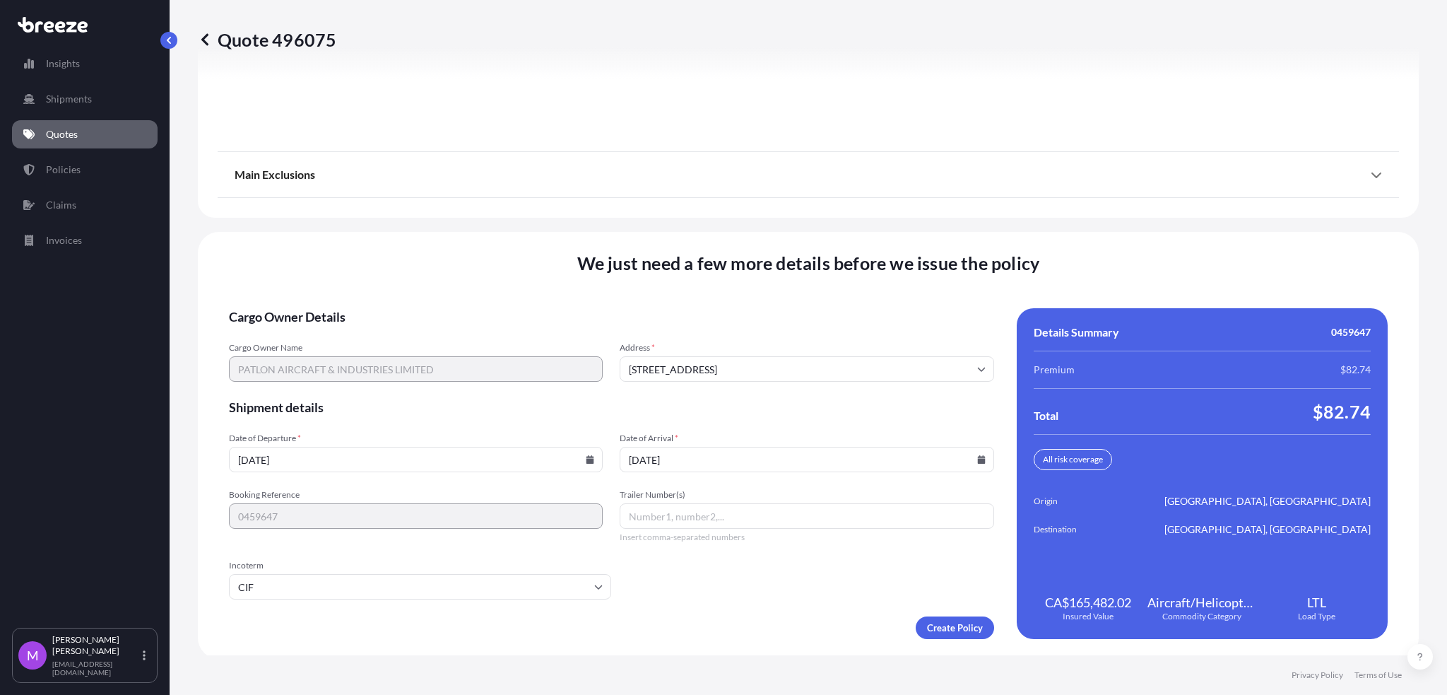
click at [586, 459] on icon at bounding box center [590, 459] width 8 height 8
click at [343, 334] on button "12" at bounding box center [347, 330] width 23 height 23
type input "[DATE]"
click at [977, 461] on icon at bounding box center [981, 459] width 8 height 8
click at [707, 355] on button "18" at bounding box center [701, 357] width 23 height 23
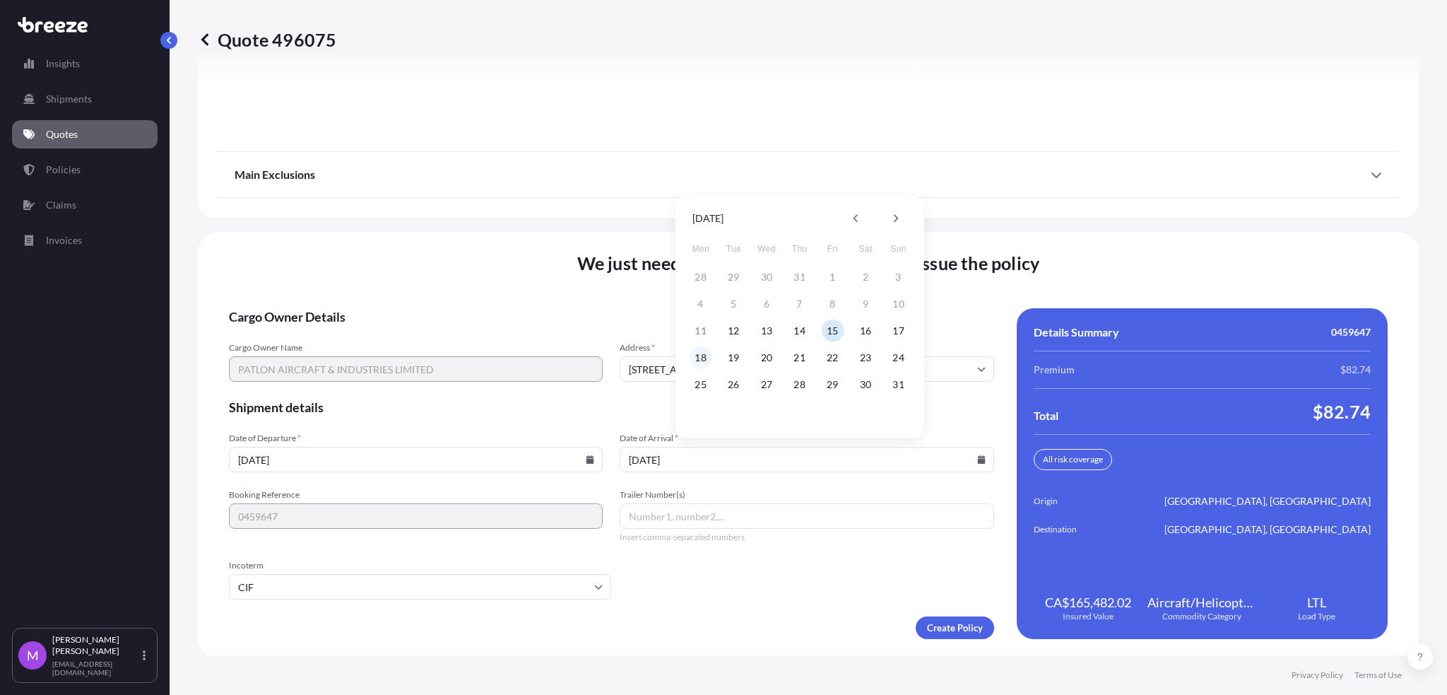
type input "[DATE]"
click at [664, 598] on form "Cargo Owner Details Cargo Owner Name PATLON AIRCRAFT & INDUSTRIES LIMITED Addre…" at bounding box center [611, 473] width 765 height 331
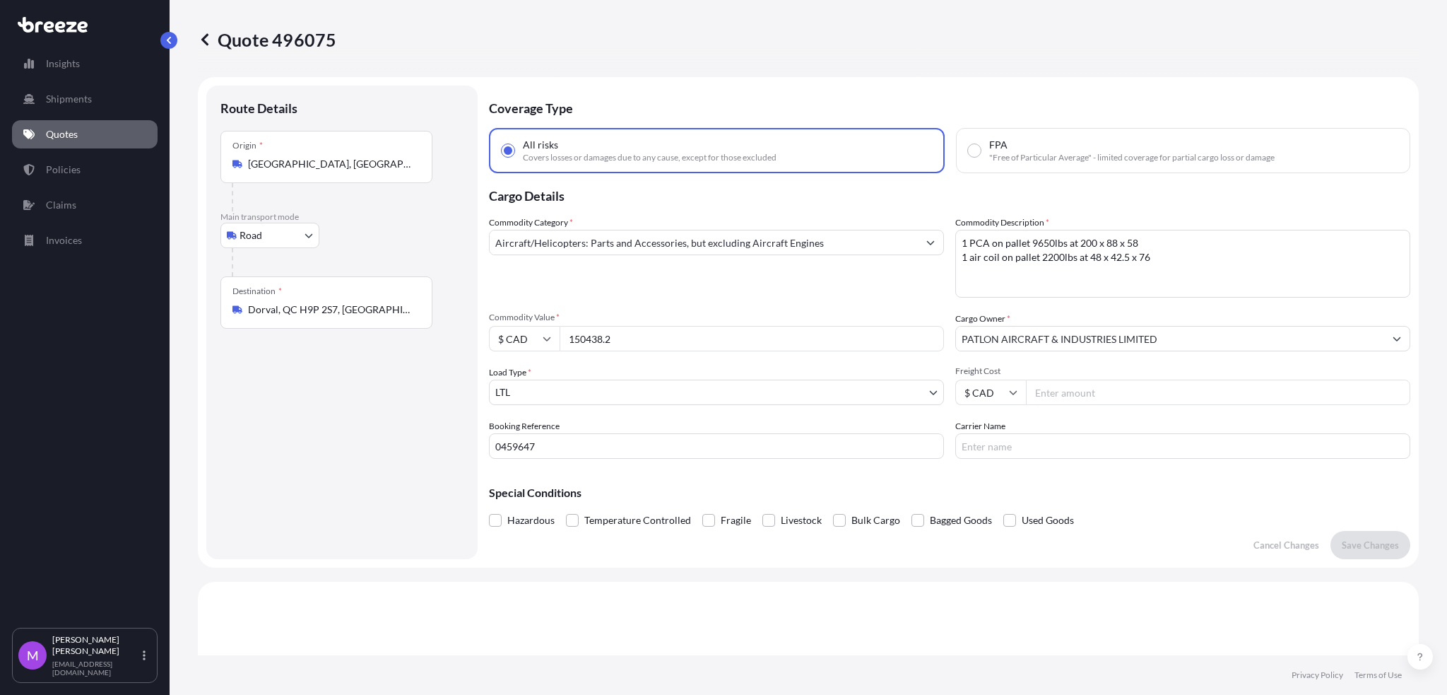
scroll to position [0, 0]
drag, startPoint x: 645, startPoint y: 334, endPoint x: 555, endPoint y: 334, distance: 89.7
click at [555, 334] on div "$ CAD 150438.2" at bounding box center [716, 340] width 455 height 25
paste input "3676"
type input "136762"
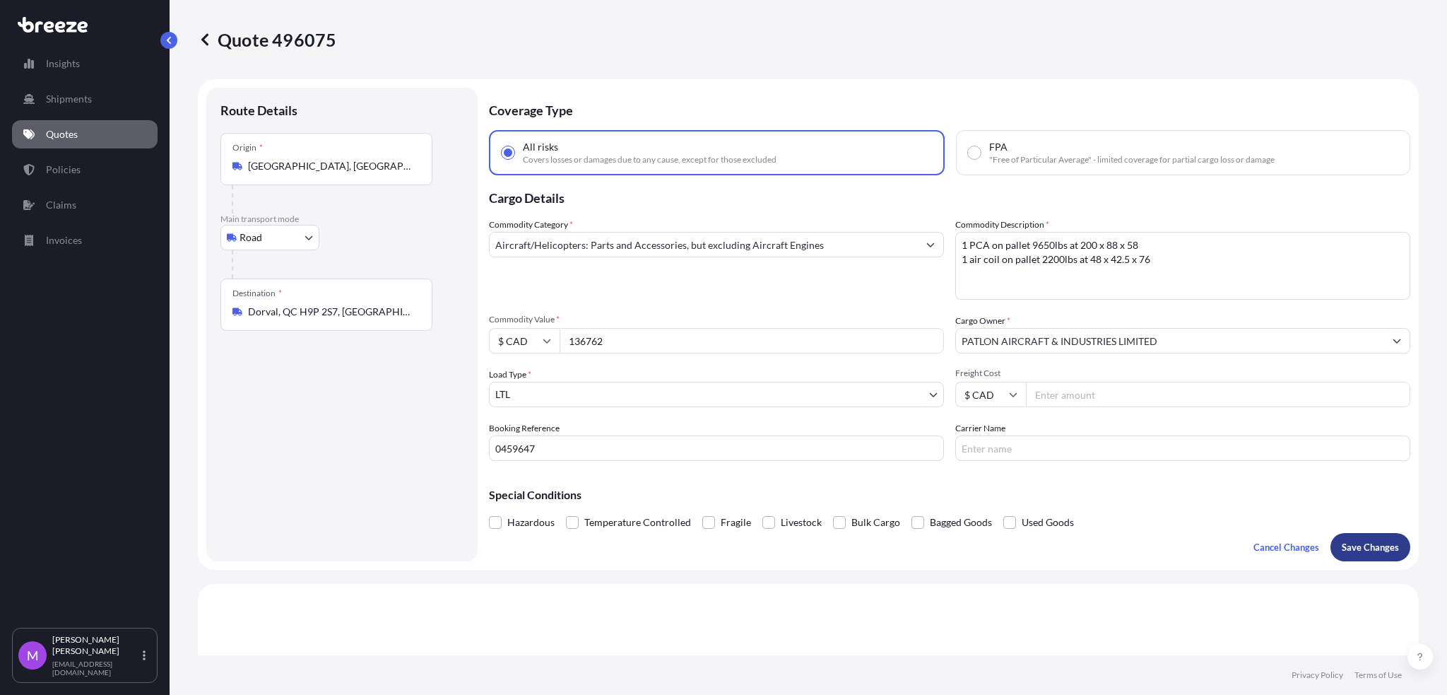
click at [1348, 550] on p "Save Changes" at bounding box center [1370, 547] width 57 height 14
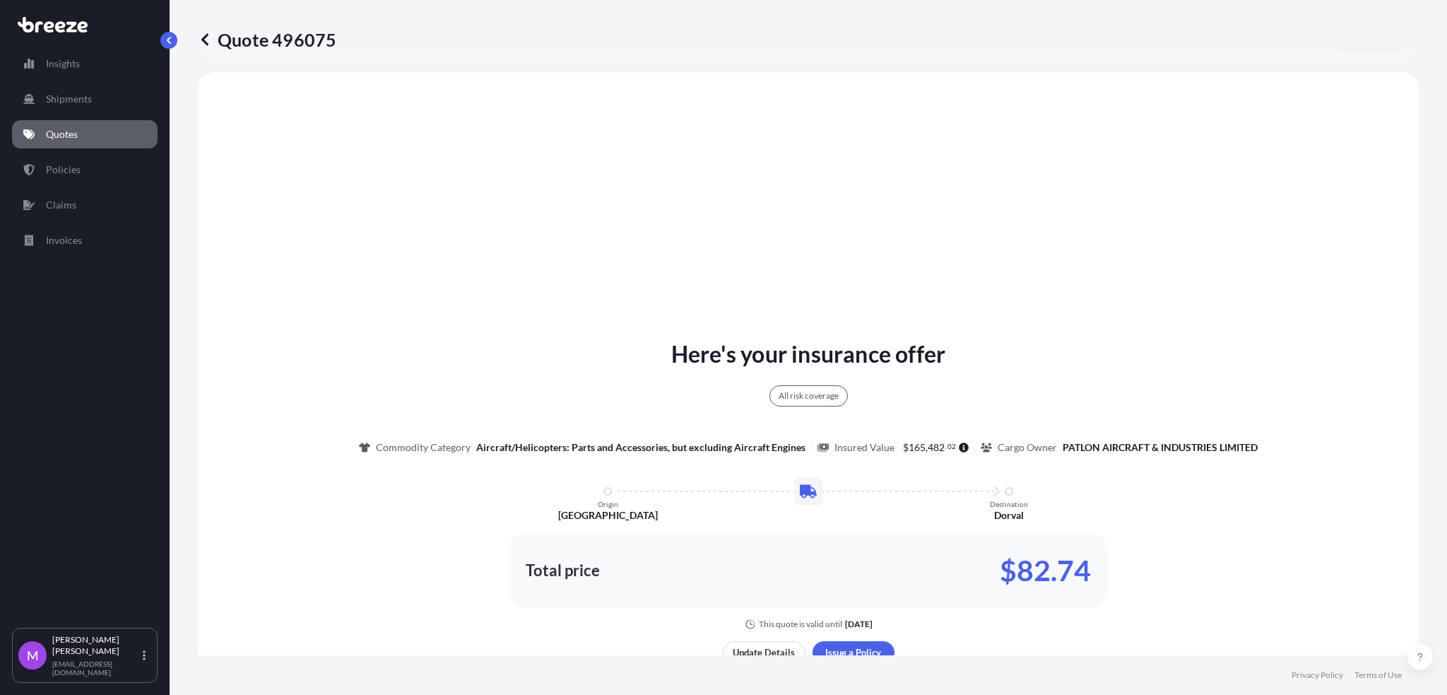
select select "Road"
select select "1"
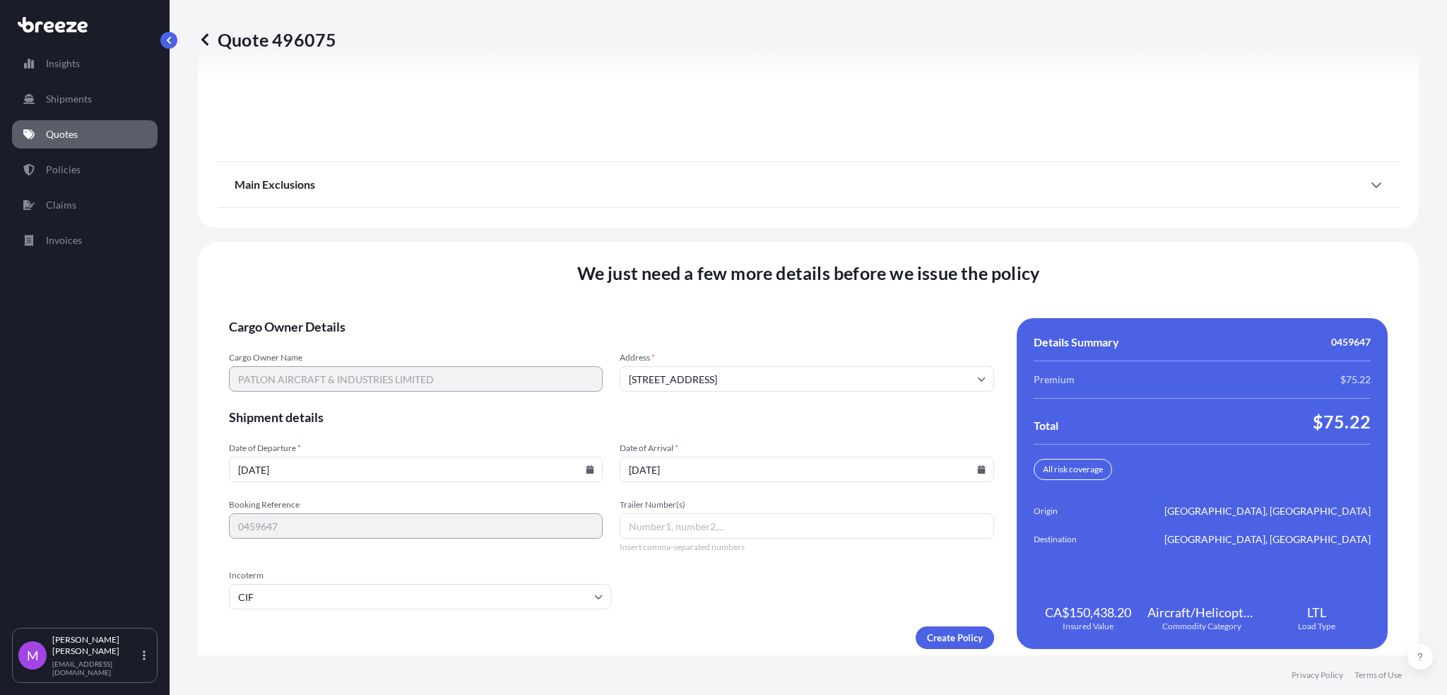
scroll to position [1755, 0]
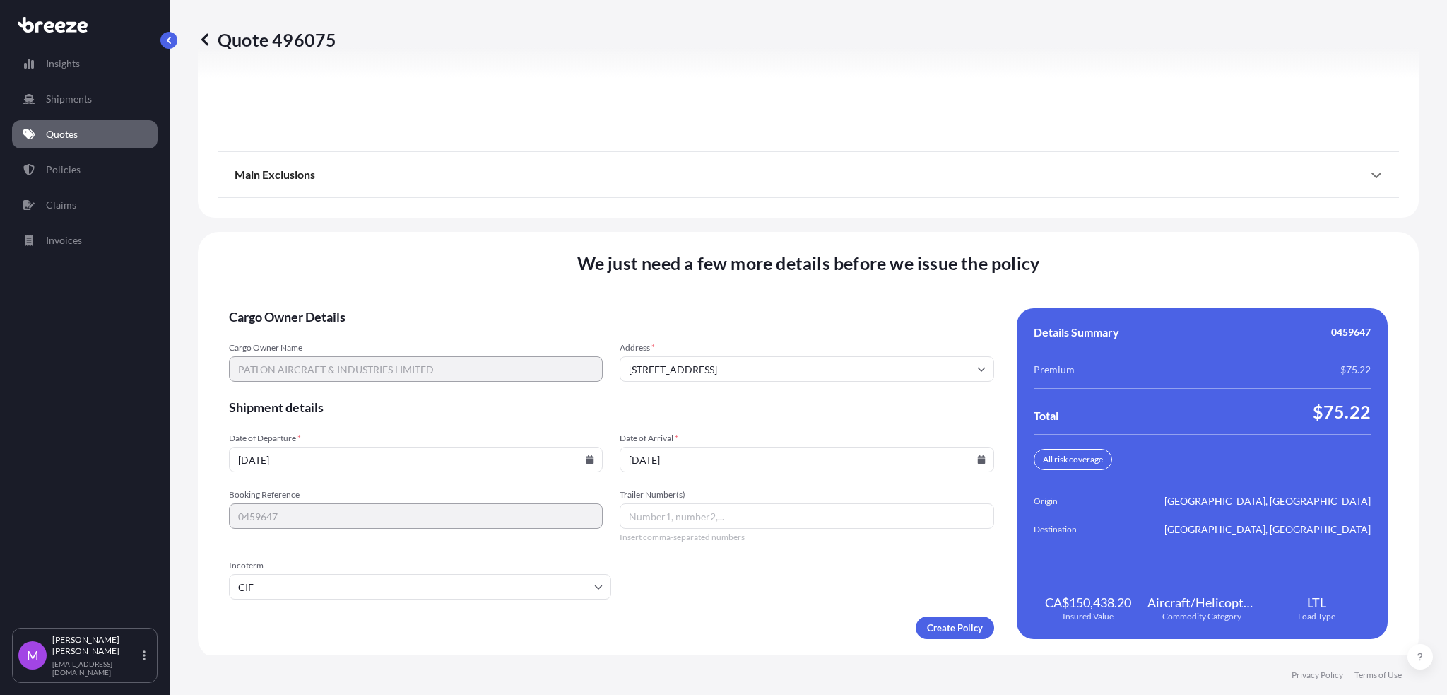
click at [582, 466] on input "[DATE]" at bounding box center [416, 459] width 374 height 25
click at [602, 462] on div "Date of Departure * [DATE] Date of Arrival * [DATE]" at bounding box center [611, 452] width 765 height 40
click at [591, 457] on input "[DATE]" at bounding box center [416, 459] width 374 height 25
click at [582, 455] on div "[DATE]" at bounding box center [416, 459] width 374 height 25
click at [582, 456] on div "[DATE]" at bounding box center [416, 459] width 374 height 25
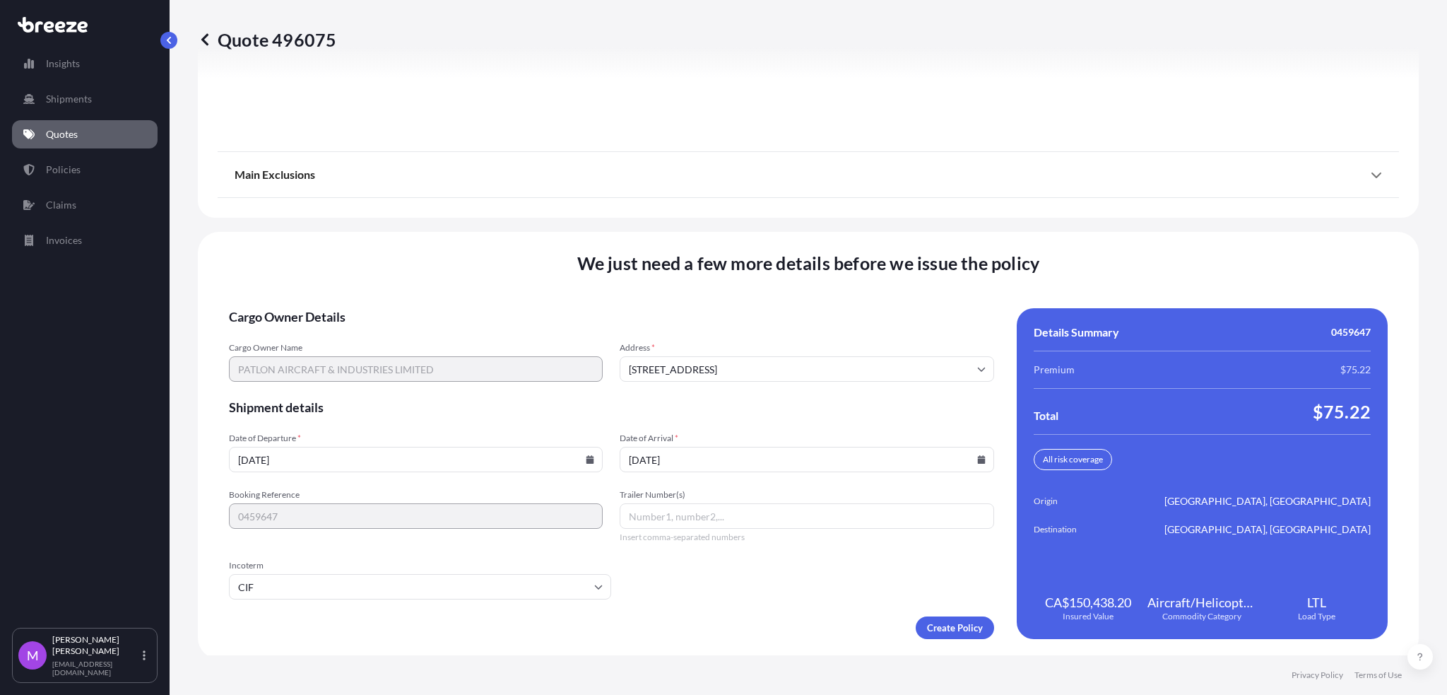
click at [586, 455] on icon at bounding box center [590, 459] width 8 height 8
click at [350, 326] on button "12" at bounding box center [347, 330] width 23 height 23
type input "[DATE]"
click at [976, 452] on input "[DATE]" at bounding box center [807, 459] width 374 height 25
click at [977, 458] on icon at bounding box center [981, 459] width 8 height 8
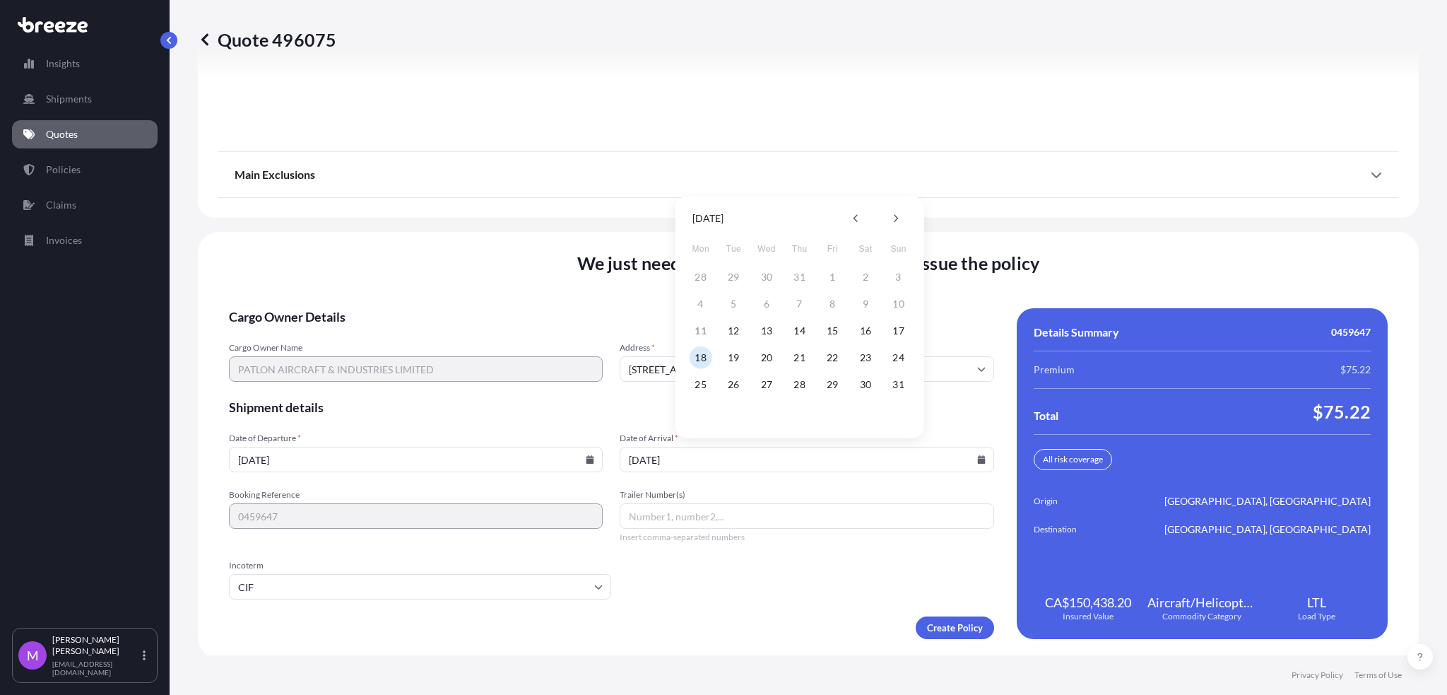
click at [702, 361] on button "18" at bounding box center [701, 357] width 23 height 23
click at [976, 461] on input "[DATE]" at bounding box center [807, 459] width 374 height 25
click at [977, 455] on icon at bounding box center [981, 459] width 8 height 8
click at [822, 618] on div "Create Policy" at bounding box center [611, 627] width 765 height 23
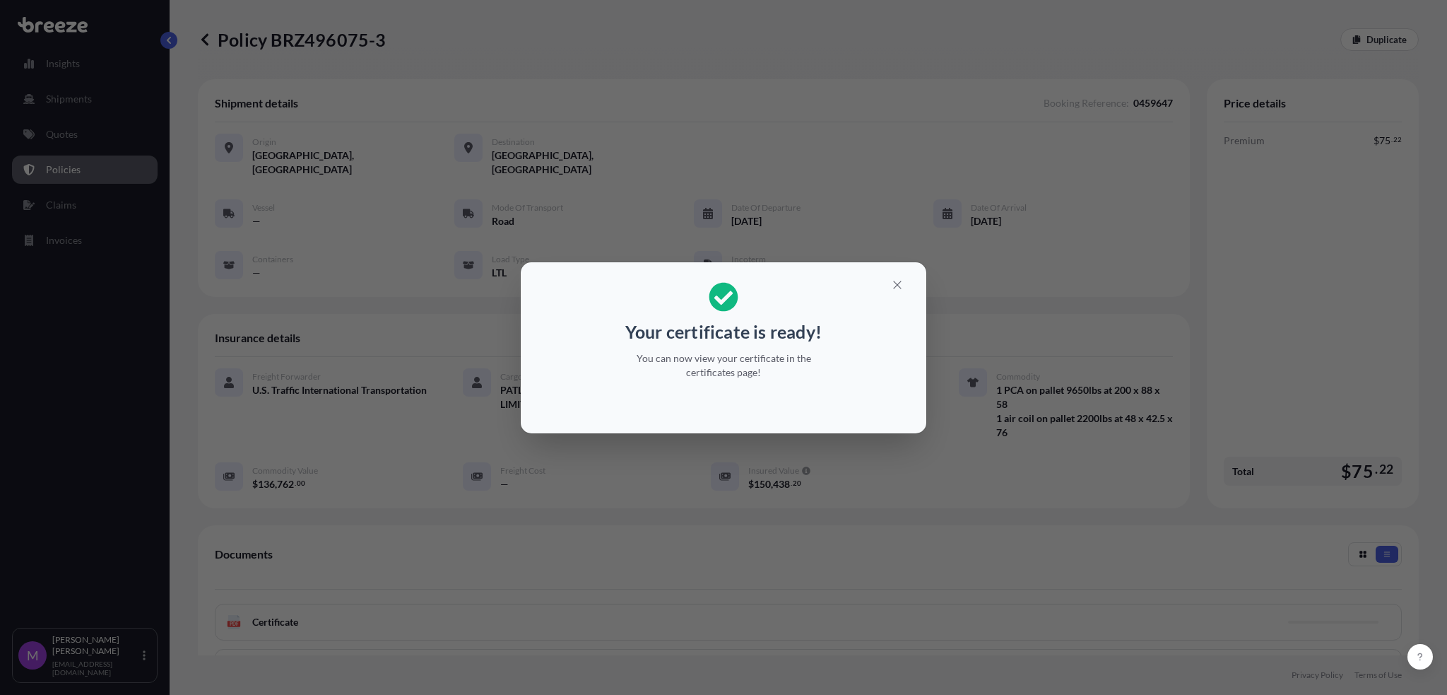
click at [947, 504] on div "Your certificate is ready! You can now view your certificate in the certificate…" at bounding box center [723, 347] width 1447 height 695
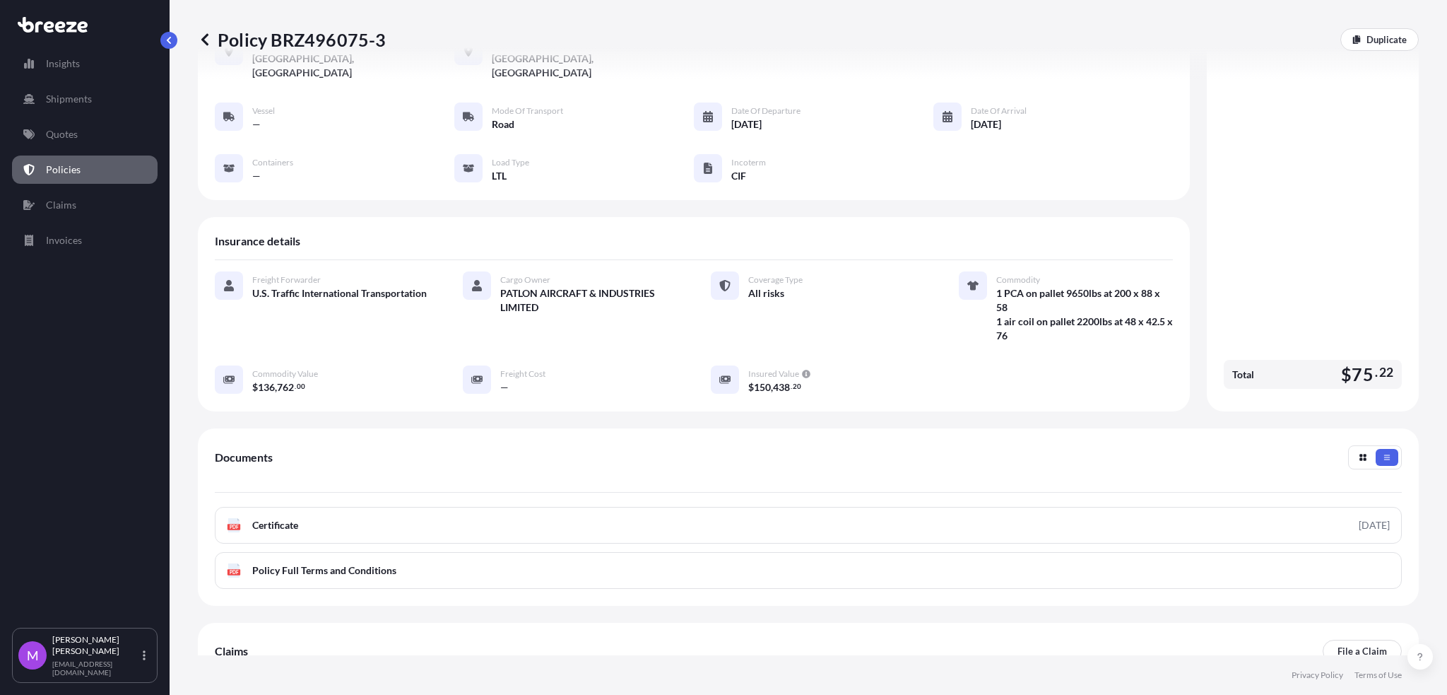
scroll to position [184, 0]
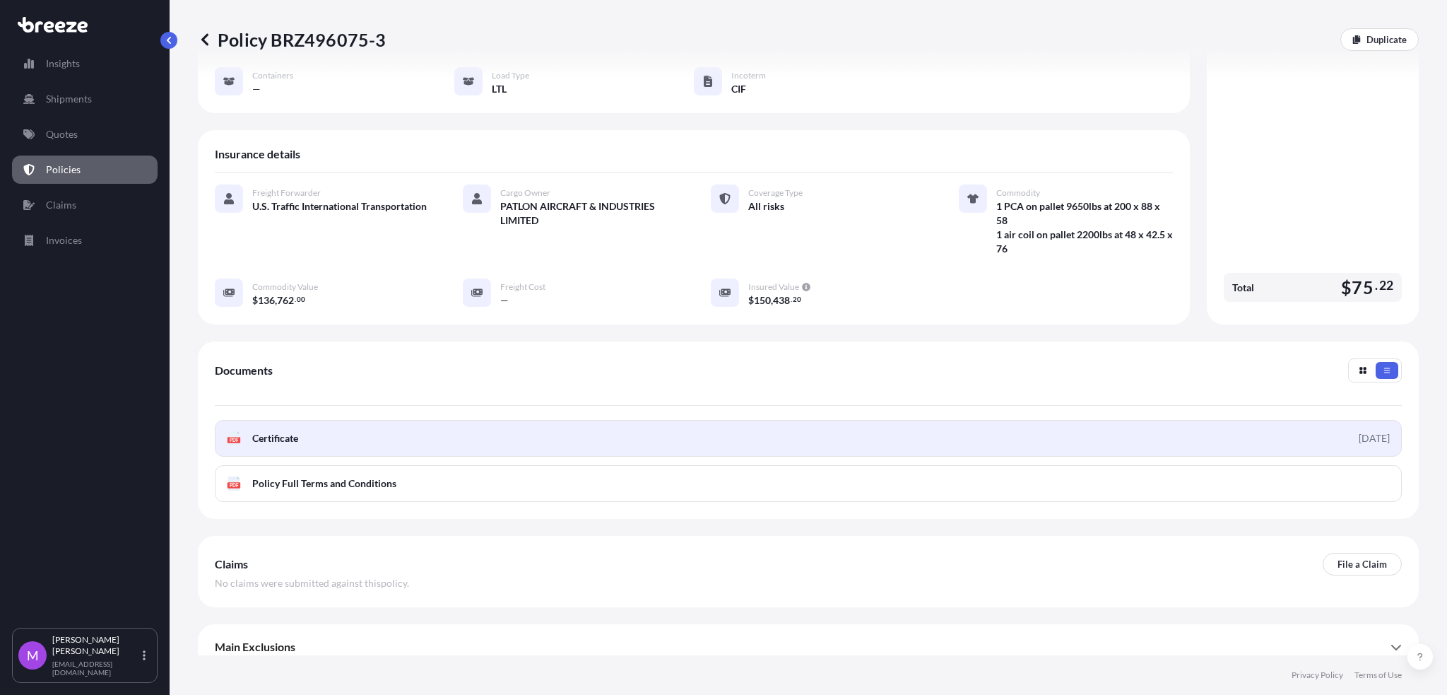
click at [590, 420] on link "PDF Certificate [DATE]" at bounding box center [808, 438] width 1187 height 37
